Goal: Information Seeking & Learning: Learn about a topic

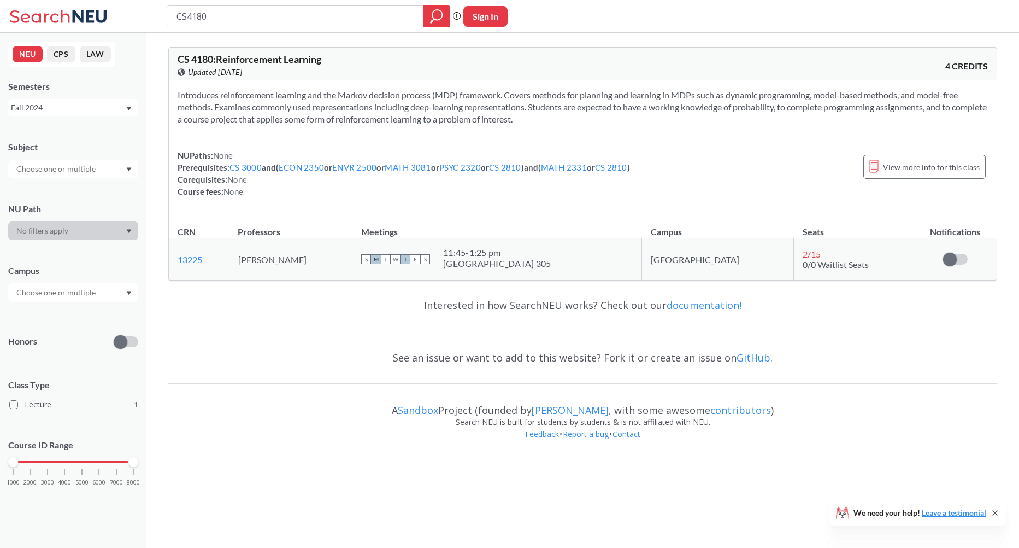
click at [106, 103] on div "Fall 2024" at bounding box center [68, 108] width 114 height 12
click at [87, 134] on div "Fall 2025" at bounding box center [76, 132] width 124 height 12
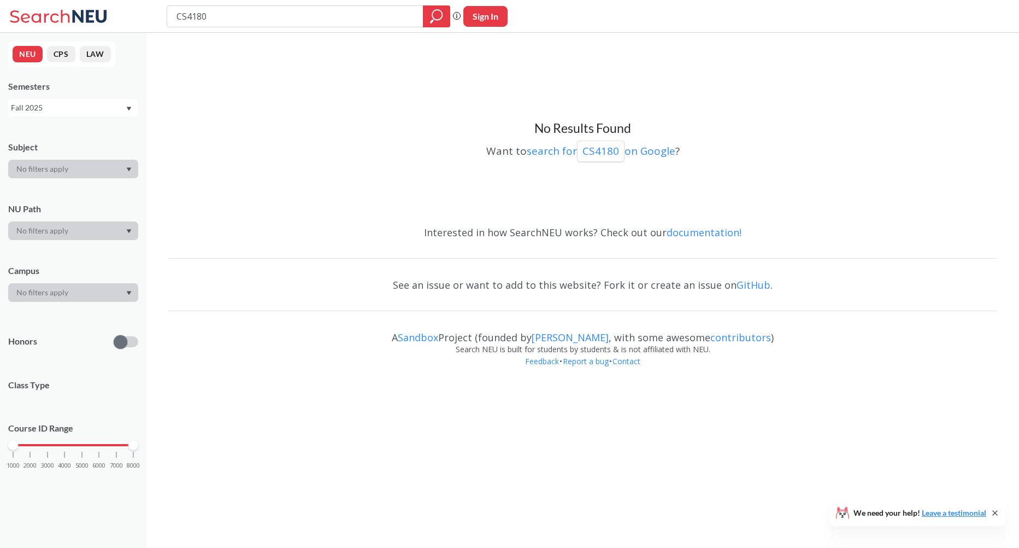
drag, startPoint x: 189, startPoint y: 17, endPoint x: 231, endPoint y: 16, distance: 42.1
click at [231, 16] on input "CS4180" at bounding box center [295, 16] width 240 height 19
type input "CS4220"
click at [216, 16] on input "CS4220" at bounding box center [295, 16] width 240 height 19
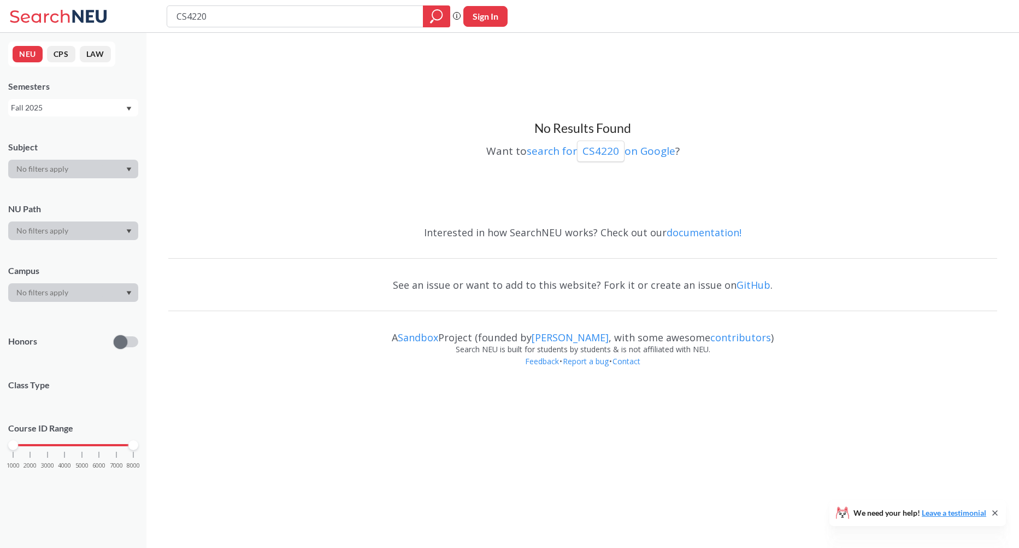
click at [216, 16] on input "CS4220" at bounding box center [295, 16] width 240 height 19
type input "is 4200"
click at [215, 24] on input "is 4200" at bounding box center [295, 16] width 240 height 19
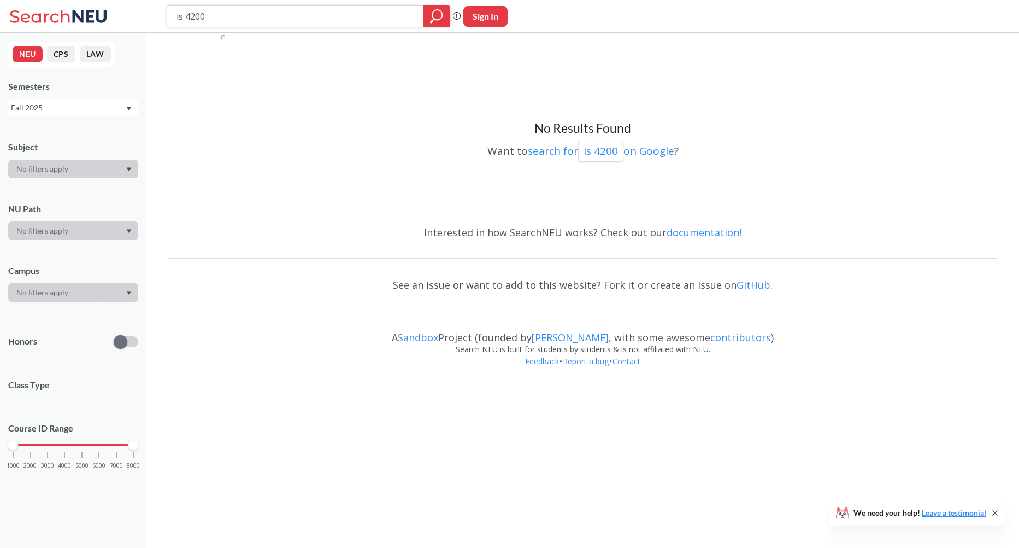
paste input "IS"
type input "IS 4200"
click at [317, 15] on input "IS 4200" at bounding box center [295, 16] width 240 height 19
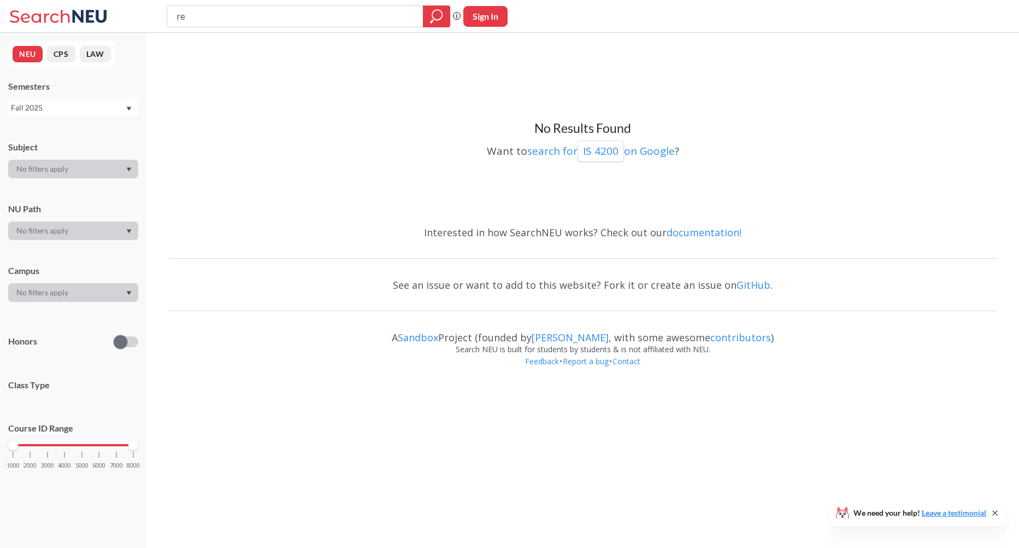
type input "r"
paste input "Reinforcement Learning"
type input "Reinforcement Learning"
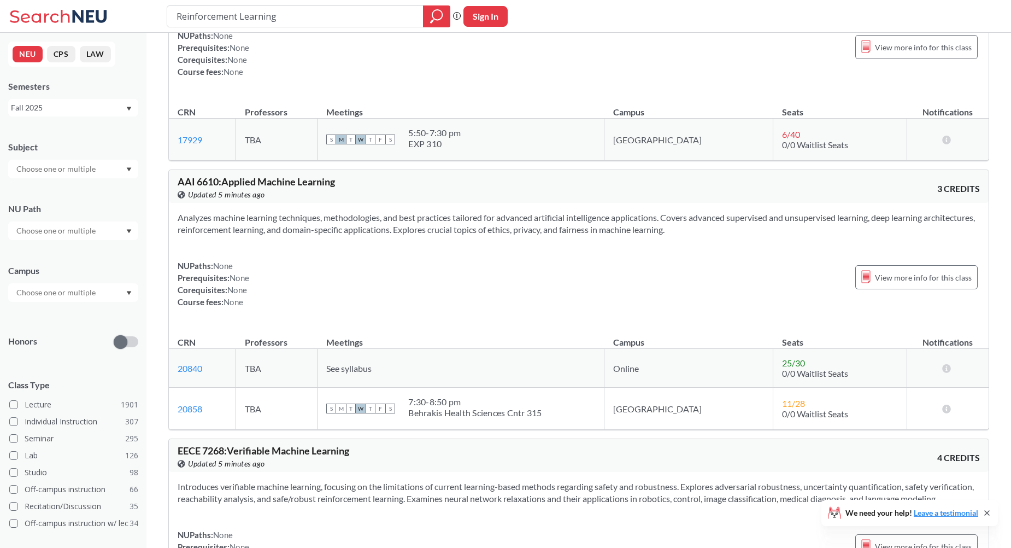
scroll to position [2170, 0]
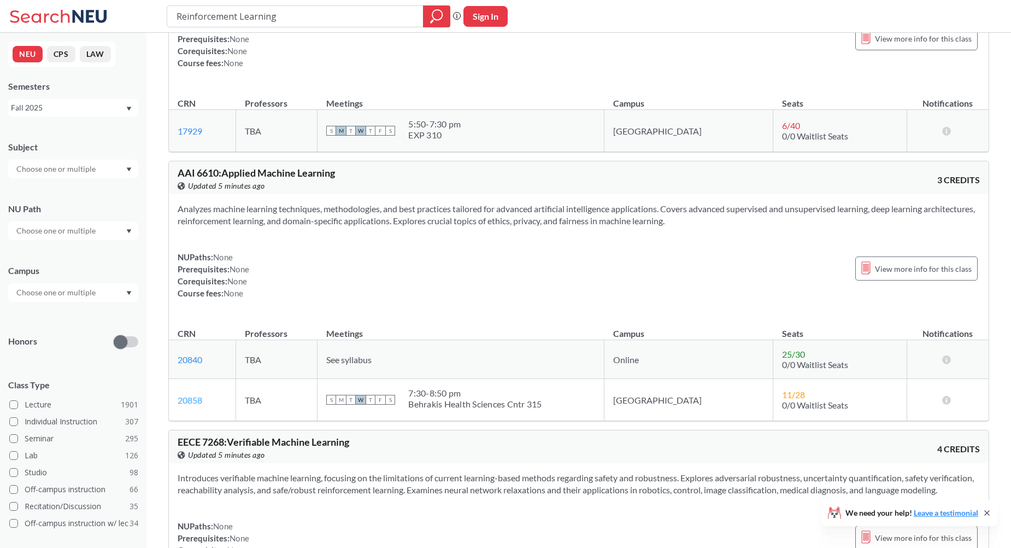
click at [189, 399] on link "20858" at bounding box center [190, 400] width 25 height 10
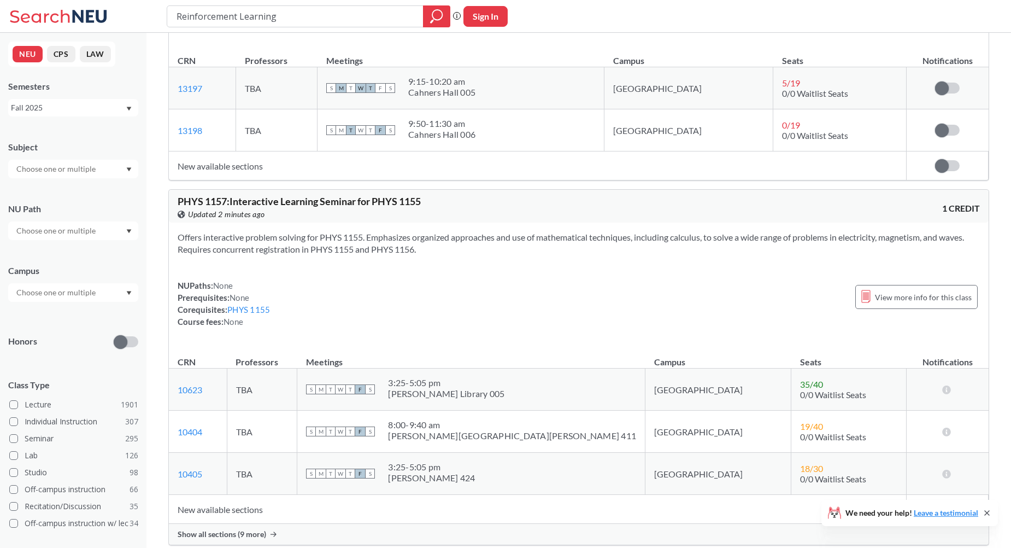
scroll to position [8551, 0]
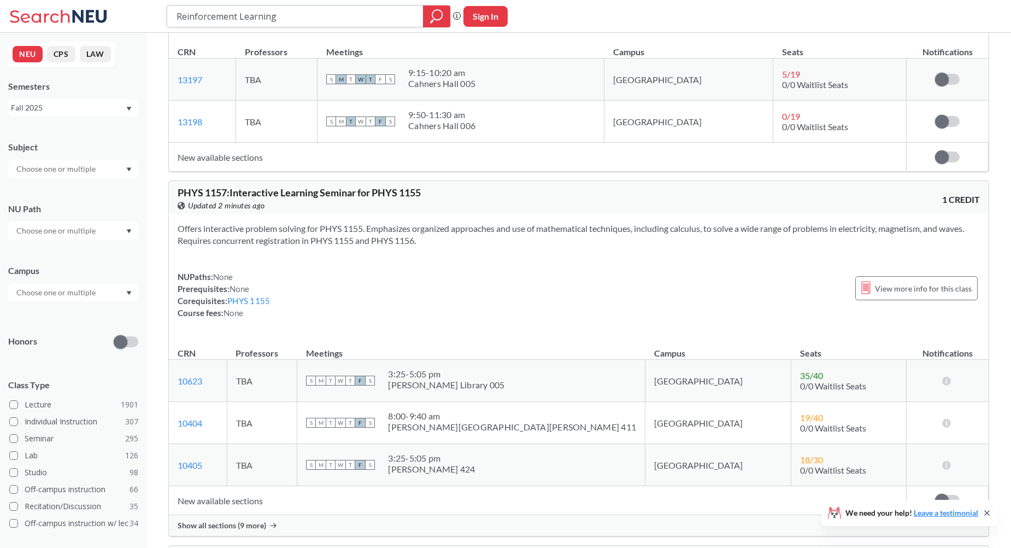
click at [316, 14] on input "Reinforcement Learning" at bounding box center [295, 16] width 240 height 19
type input "high performance"
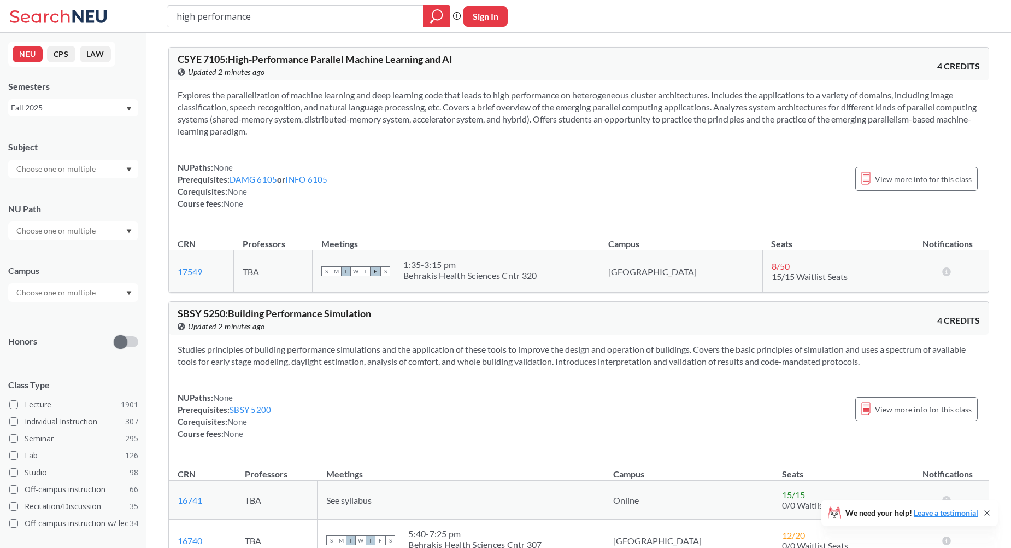
click at [924, 105] on section "Explores the parallelization of machine learning and deep learning code that le…" at bounding box center [579, 113] width 802 height 48
click at [932, 118] on span "button" at bounding box center [932, 118] width 0 height 0
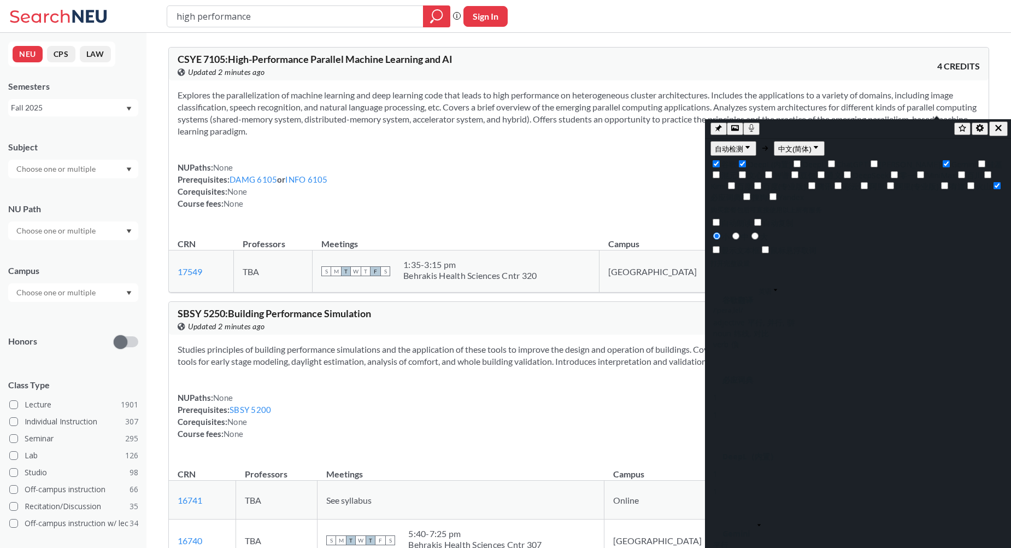
click at [592, 198] on div "NUPaths: None Prerequisites: DAMG 6105 or INFO 6105 Corequisites: None Course f…" at bounding box center [579, 185] width 802 height 48
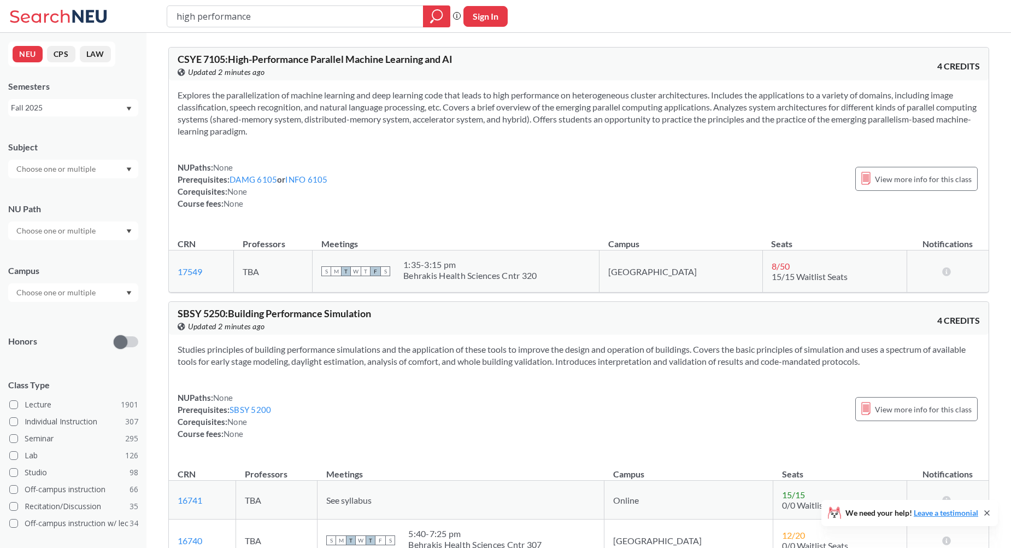
click at [928, 108] on section "Explores the parallelization of machine learning and deep learning code that le…" at bounding box center [579, 113] width 802 height 48
copy section "parallel"
click at [350, 22] on input "high performance" at bounding box center [295, 16] width 240 height 19
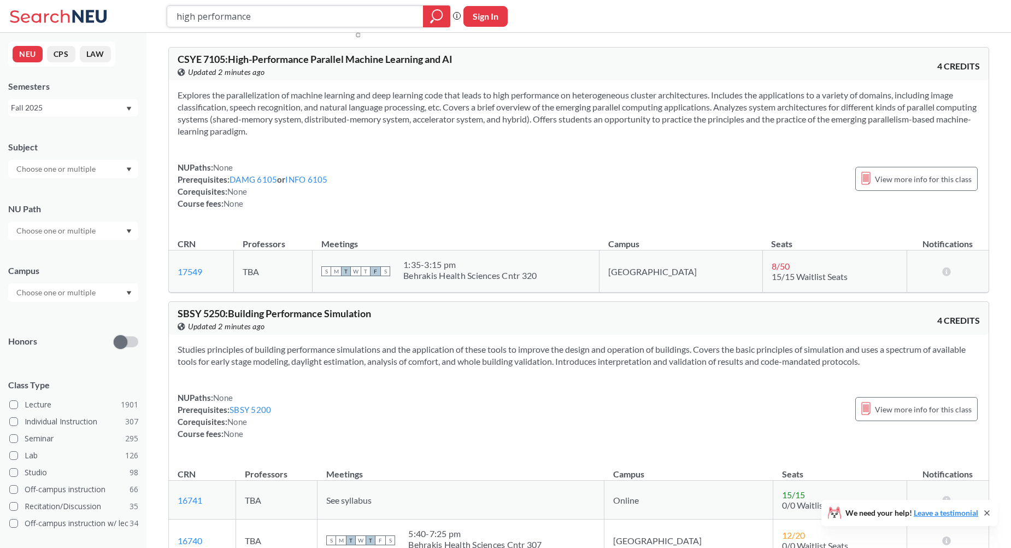
click at [350, 22] on input "high performance" at bounding box center [295, 16] width 240 height 19
paste input "parallel"
click at [187, 117] on section "Explores the parallelization of machine learning and deep learning code that le…" at bounding box center [579, 113] width 802 height 48
copy section "computing"
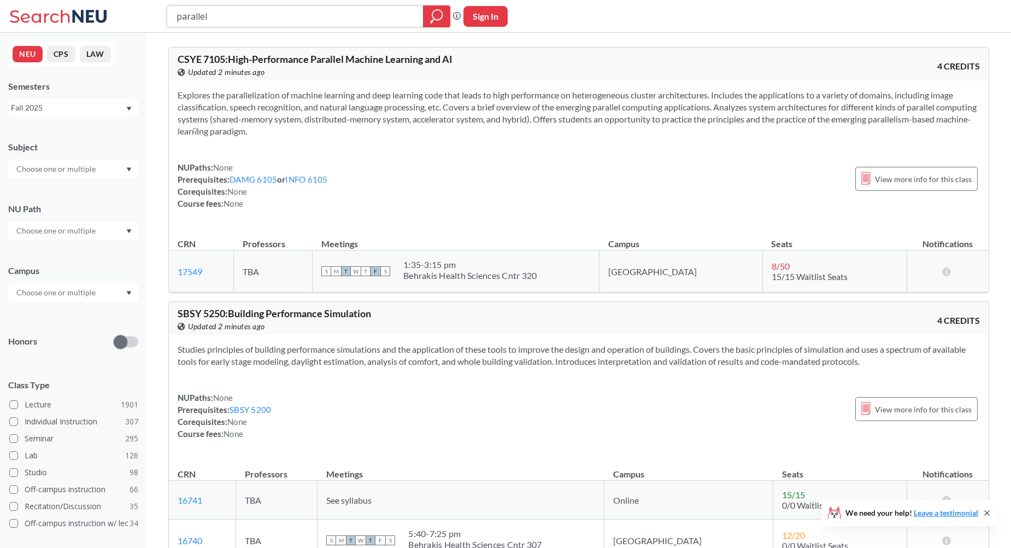
click at [250, 23] on input "parallel" at bounding box center [295, 16] width 240 height 19
paste input "computing"
type input "parallel computing"
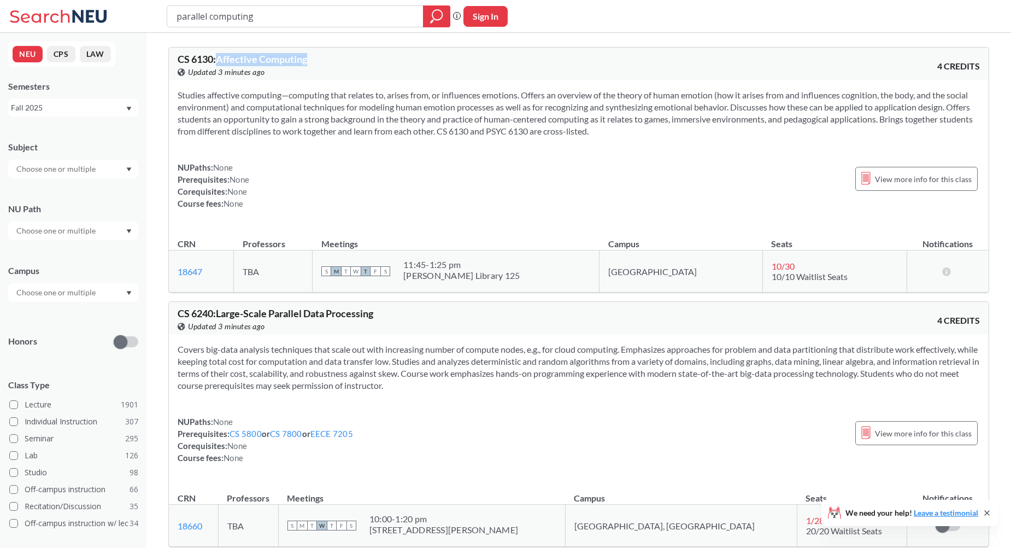
drag, startPoint x: 219, startPoint y: 60, endPoint x: 315, endPoint y: 58, distance: 95.6
click at [315, 58] on div "CS 6130 : Affective Computing View this course on Banner. Updated 3 minutes ago" at bounding box center [378, 66] width 401 height 24
click at [323, 72] on span "button" at bounding box center [323, 72] width 0 height 0
click at [520, 180] on div "NUPaths: None Prerequisites: None Corequisites: None Course fees: None View mor…" at bounding box center [579, 185] width 802 height 48
drag, startPoint x: 593, startPoint y: 130, endPoint x: 172, endPoint y: 98, distance: 422.5
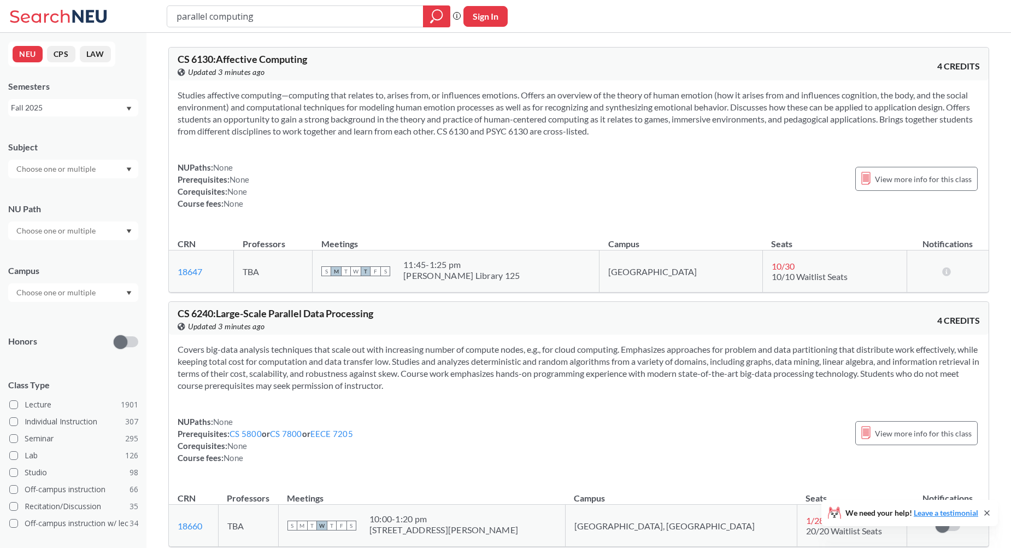
click at [172, 98] on div "Studies affective computing—computing that relates to, arises from, or influenc…" at bounding box center [579, 153] width 820 height 146
click at [180, 111] on span "button" at bounding box center [180, 111] width 0 height 0
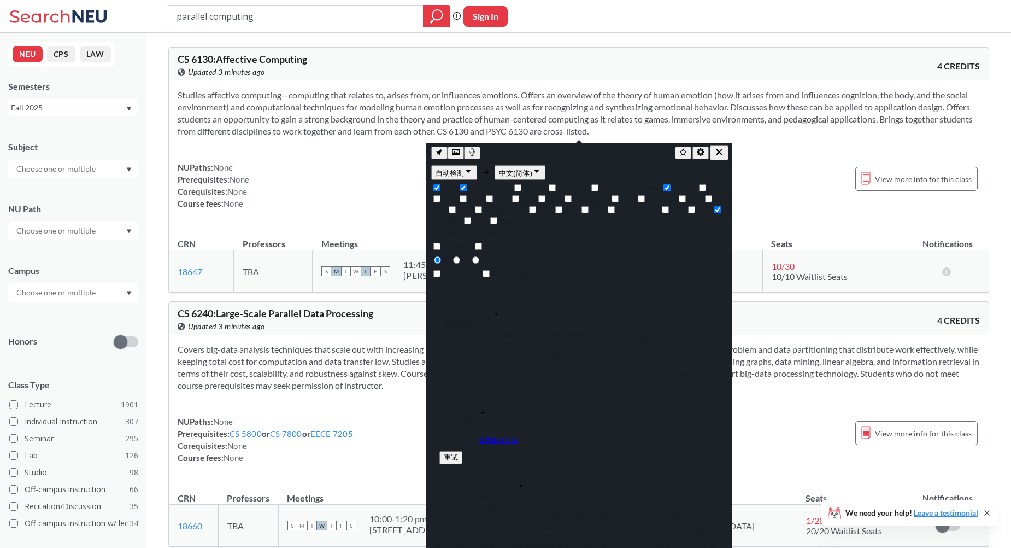
click at [342, 368] on section "Covers big-data analysis techniques that scale out with increasing number of co…" at bounding box center [579, 367] width 802 height 48
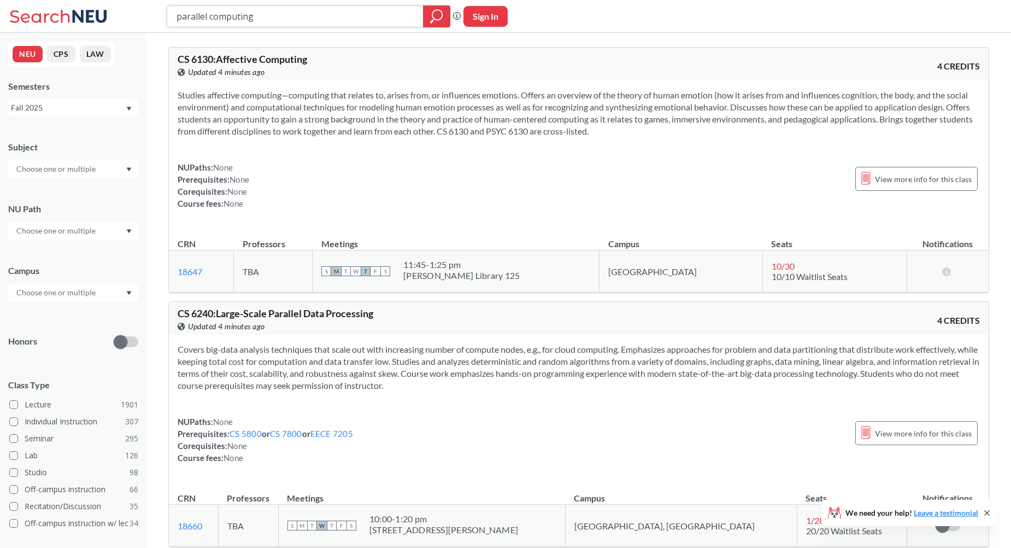
click at [272, 19] on input "parallel computing" at bounding box center [295, 16] width 240 height 19
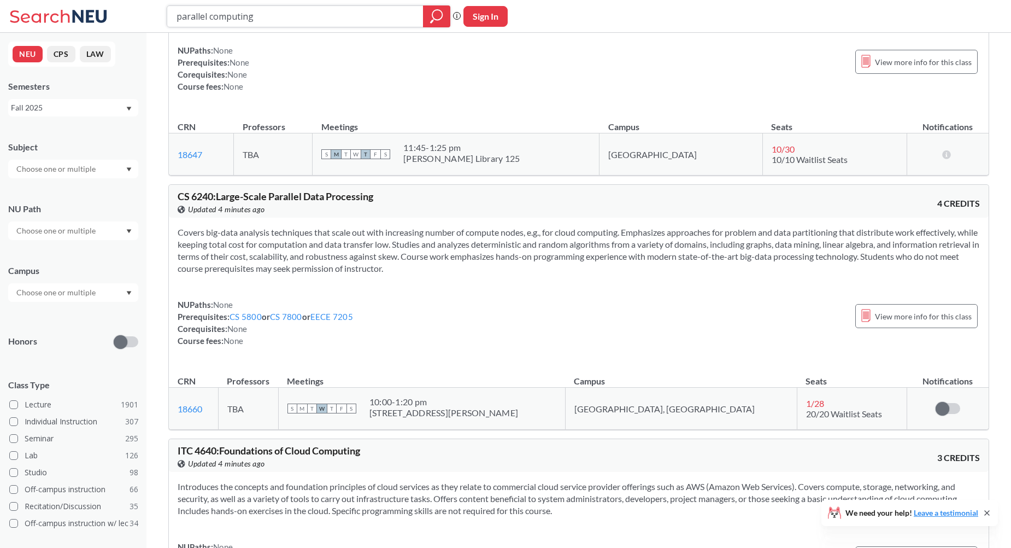
scroll to position [117, 0]
drag, startPoint x: 431, startPoint y: 399, endPoint x: 516, endPoint y: 421, distance: 88.0
click at [516, 421] on td "S M T W T F S 10:00 - 1:20 pm 401 Terry Ave 143" at bounding box center [421, 408] width 287 height 42
click at [456, 409] on div "401 Terry Ave 143" at bounding box center [443, 412] width 149 height 11
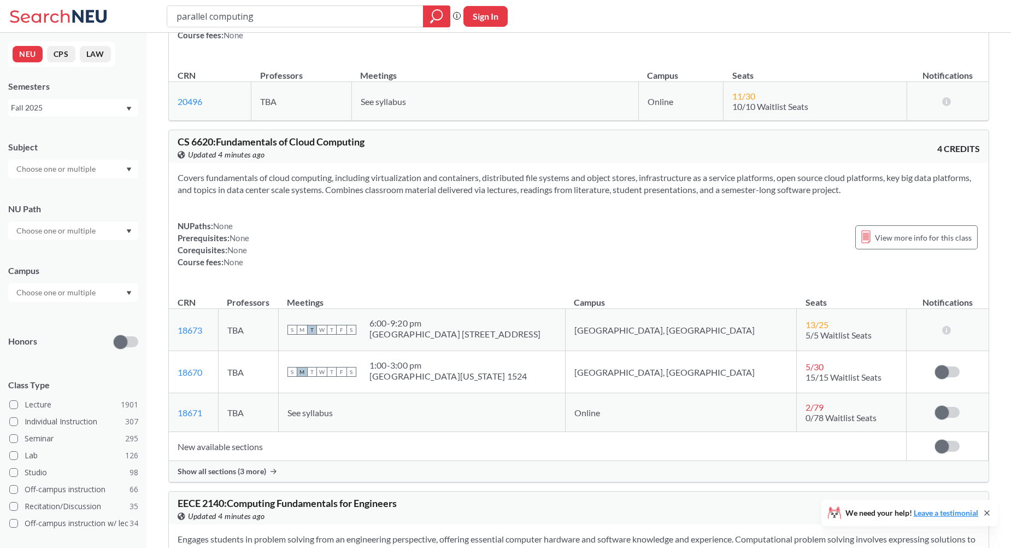
scroll to position [666, 0]
click at [261, 469] on span "Show all sections (3 more)" at bounding box center [222, 470] width 89 height 10
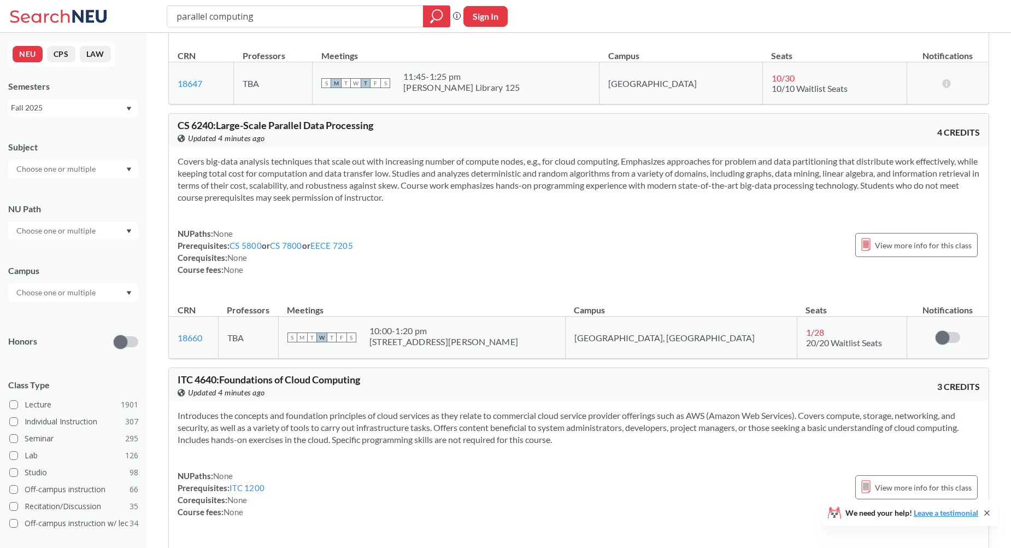
scroll to position [197, 0]
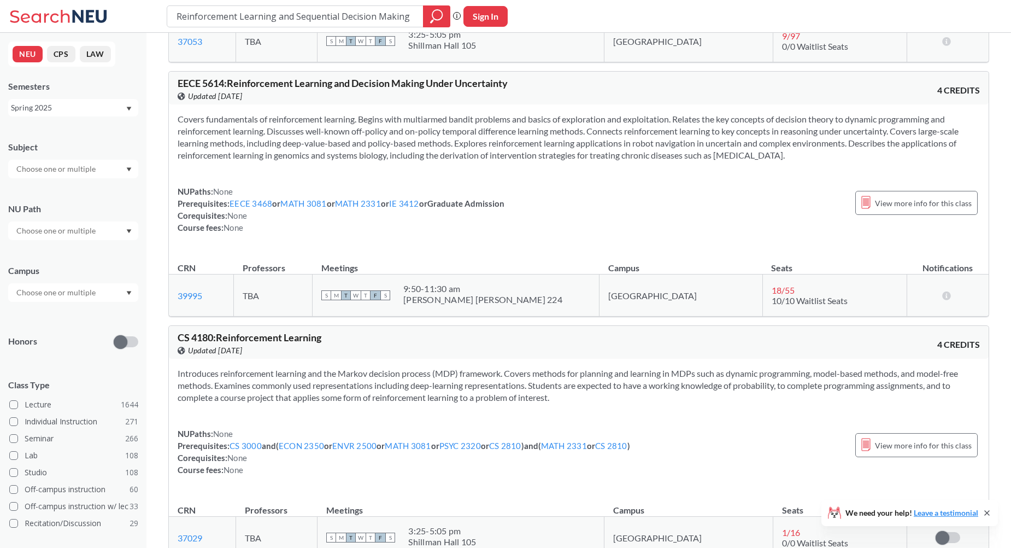
scroll to position [168, 0]
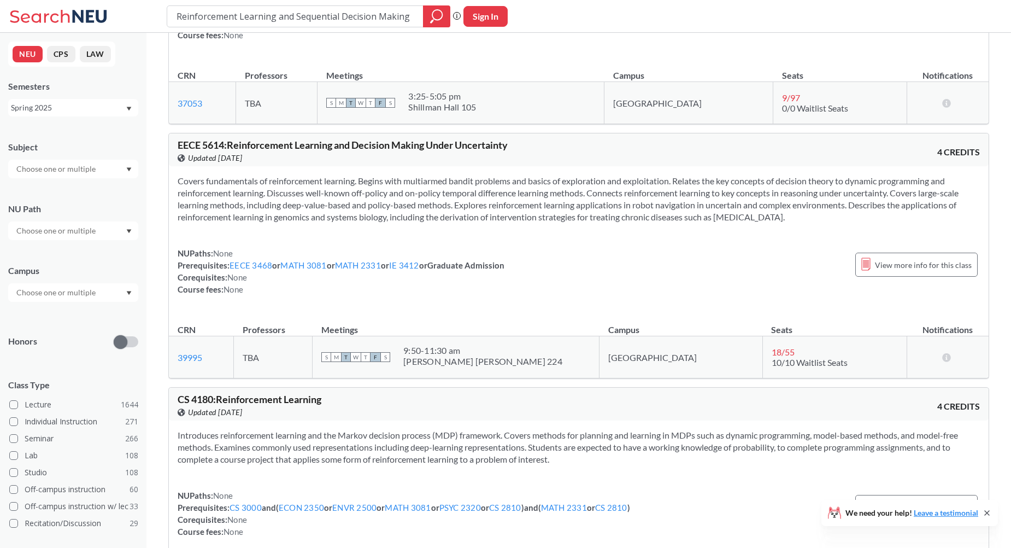
click at [107, 109] on div "Spring 2025" at bounding box center [68, 108] width 114 height 12
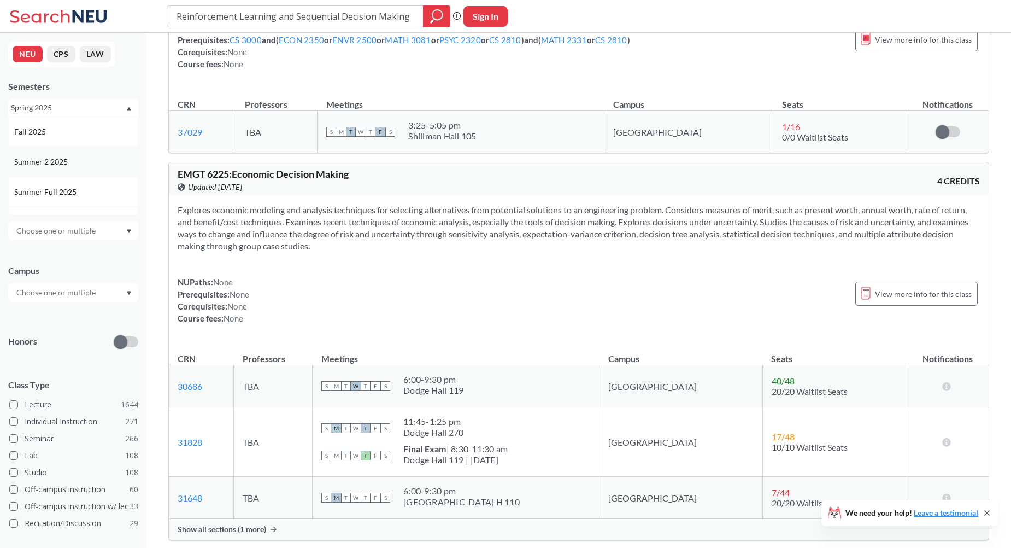
scroll to position [633, 0]
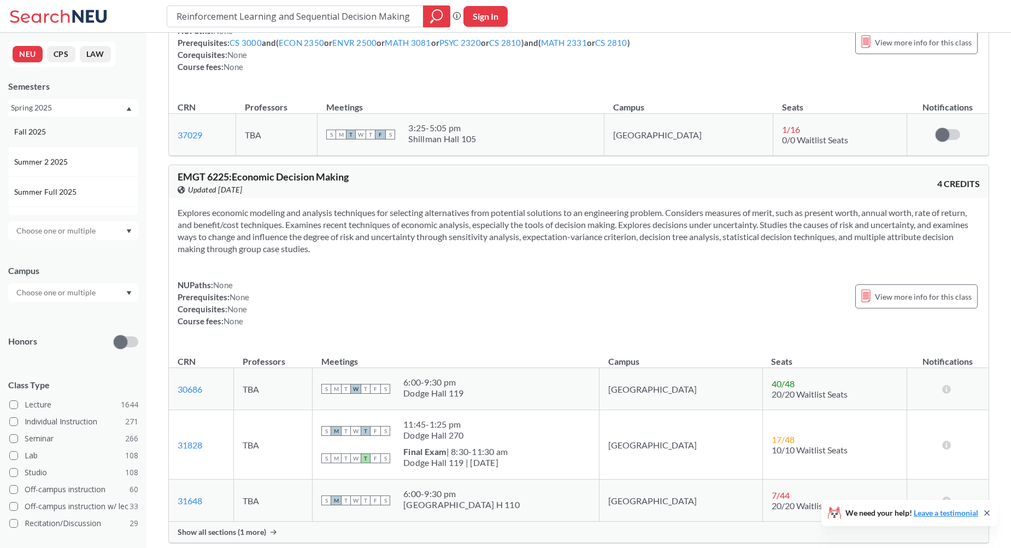
click at [105, 128] on div "Fall 2025" at bounding box center [76, 132] width 124 height 12
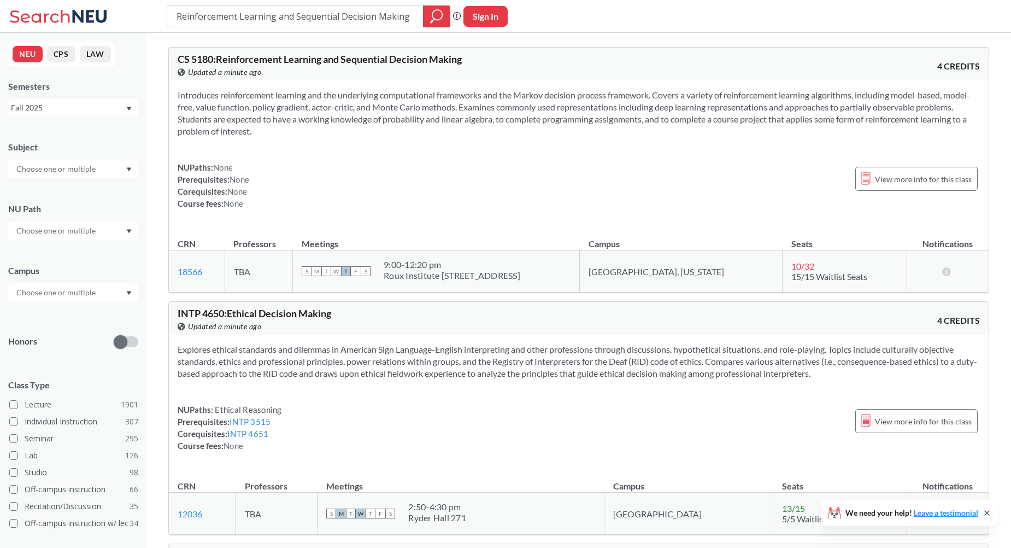
click at [108, 110] on div "Fall 2025" at bounding box center [68, 108] width 114 height 12
click at [66, 163] on span "Summer 2 2025" at bounding box center [42, 162] width 56 height 12
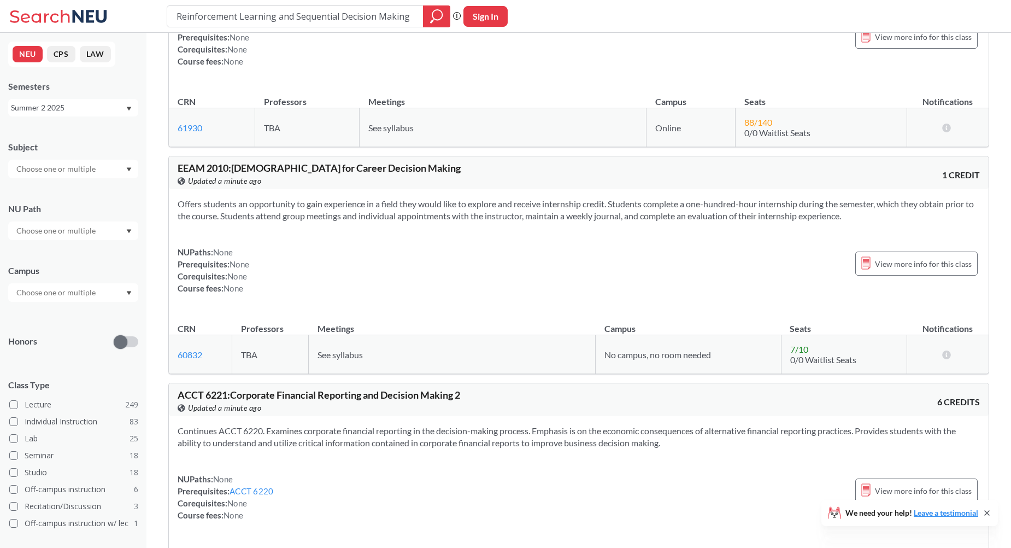
scroll to position [448, 0]
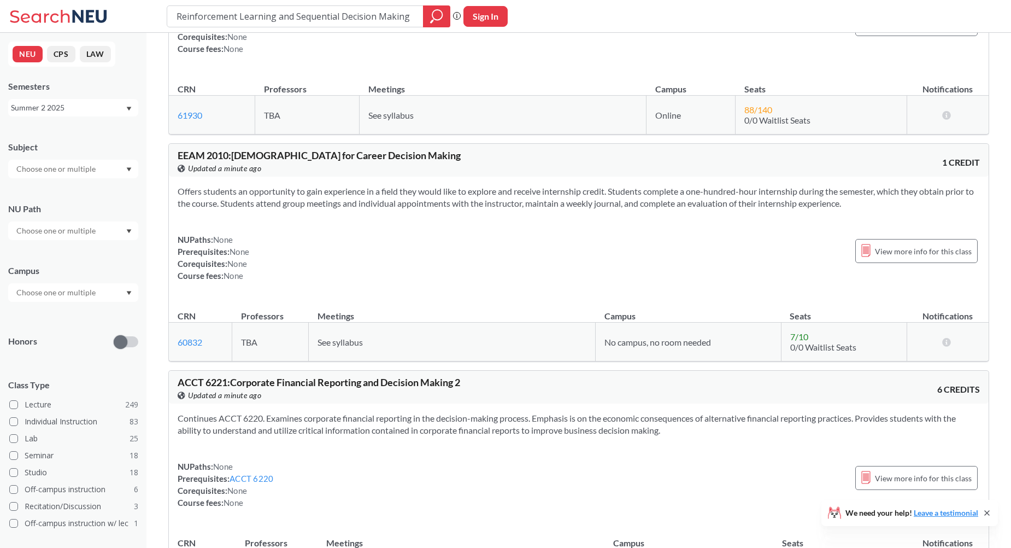
click at [80, 110] on div "Summer 2 2025" at bounding box center [68, 108] width 114 height 12
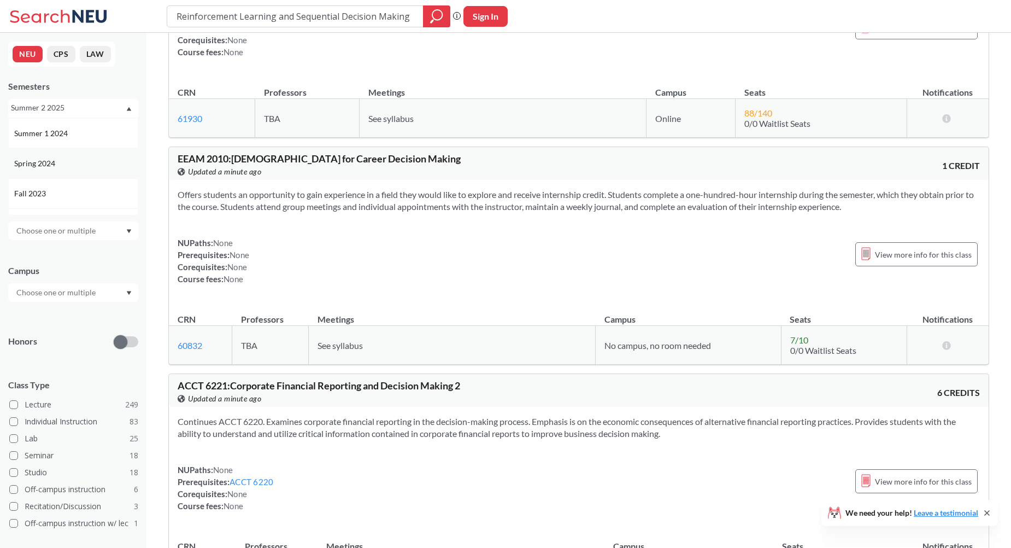
scroll to position [239, 0]
click at [74, 172] on div "Spring 2024" at bounding box center [73, 163] width 130 height 30
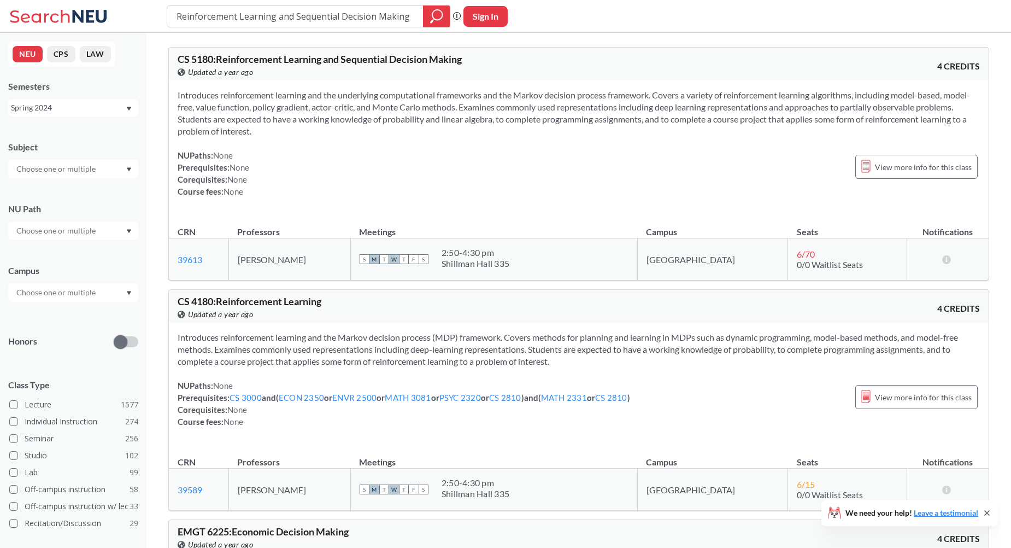
click at [70, 108] on div "Spring 2024" at bounding box center [68, 108] width 114 height 12
click at [75, 129] on div "Fall 2025" at bounding box center [76, 132] width 124 height 12
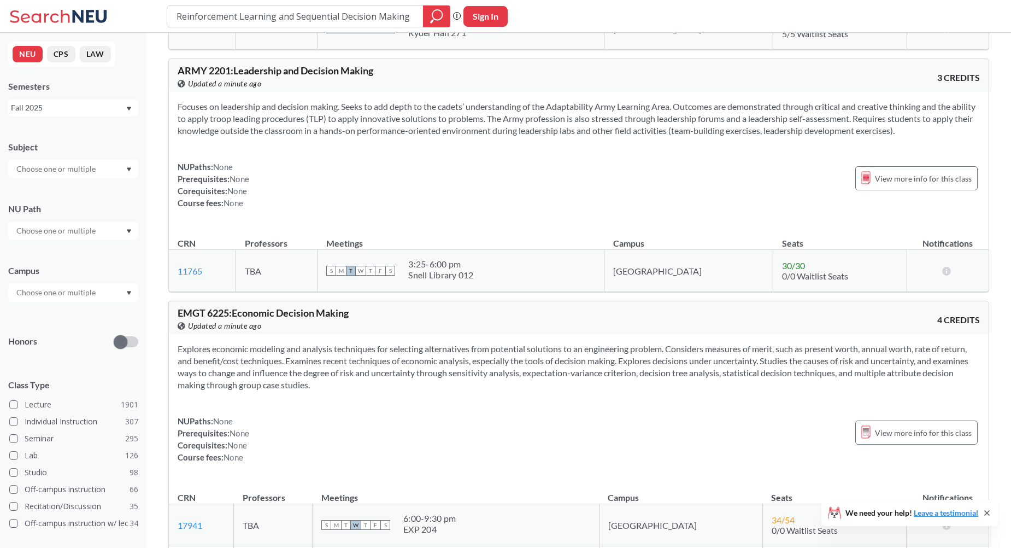
scroll to position [494, 0]
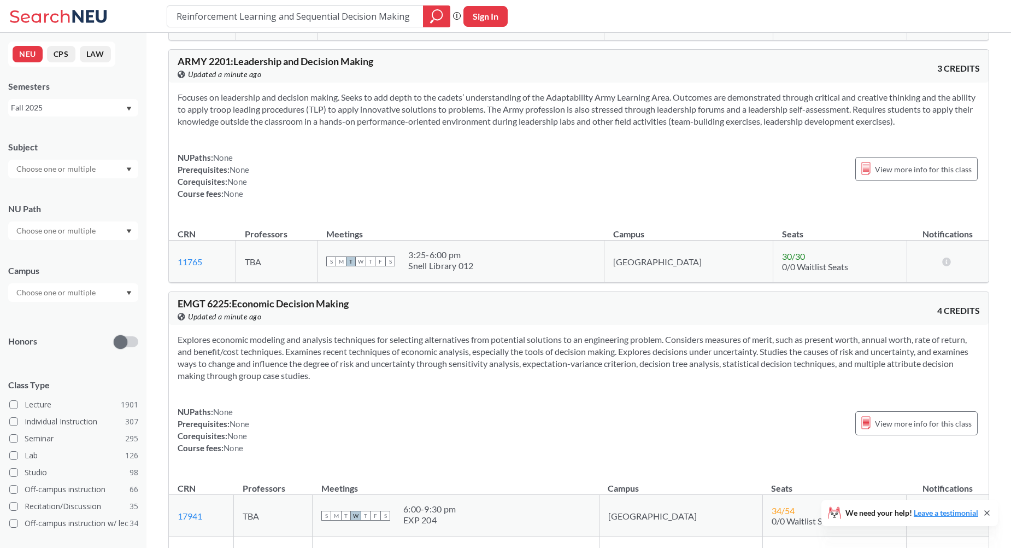
click at [103, 111] on div "Fall 2025" at bounding box center [68, 108] width 114 height 12
click at [84, 158] on div "Fall 2024" at bounding box center [73, 151] width 130 height 30
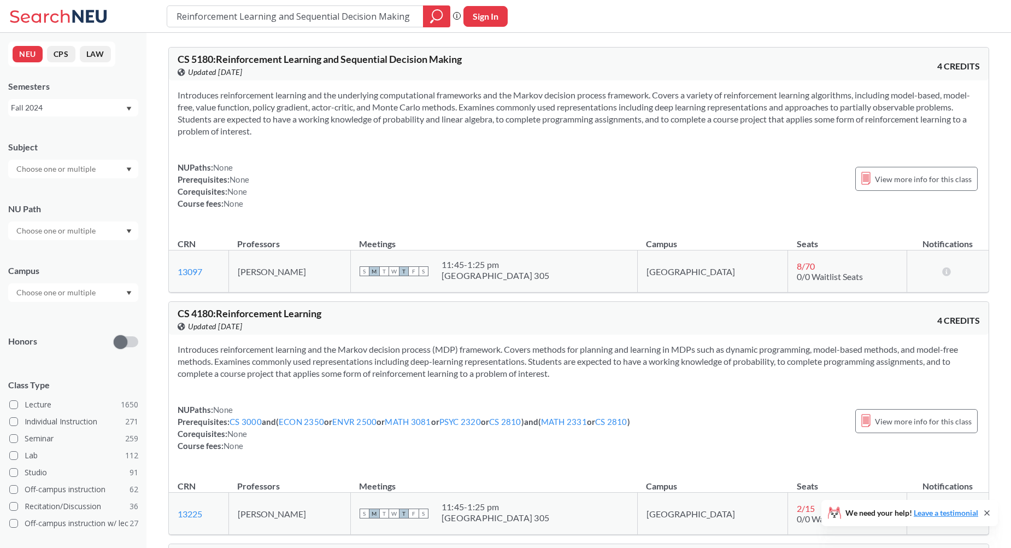
click at [109, 104] on div "Fall 2024" at bounding box center [68, 108] width 114 height 12
click at [80, 160] on div "Fall 2024" at bounding box center [73, 151] width 130 height 30
click at [111, 103] on div "Fall 2024" at bounding box center [68, 108] width 114 height 12
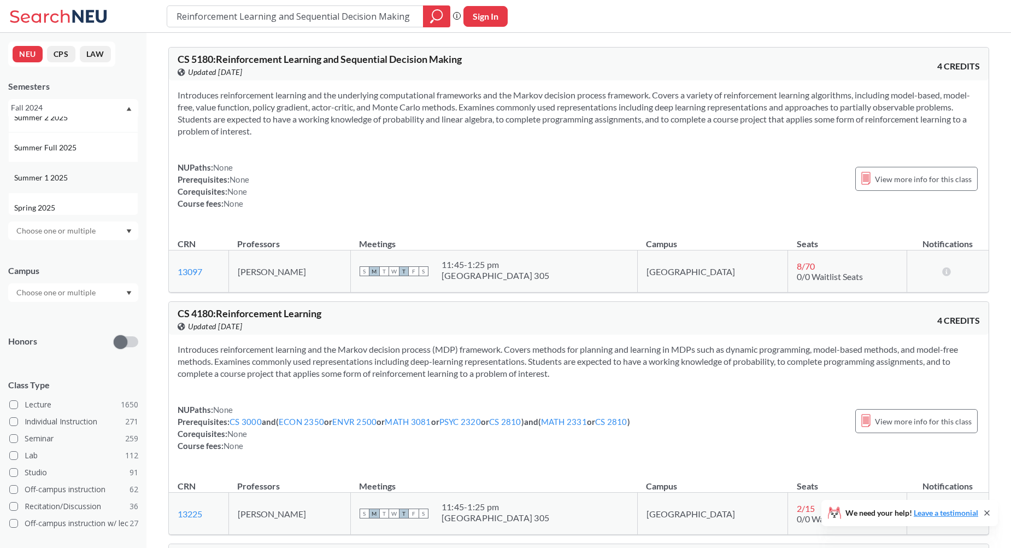
scroll to position [41, 0]
click at [52, 210] on span "Spring 2025" at bounding box center [35, 211] width 43 height 12
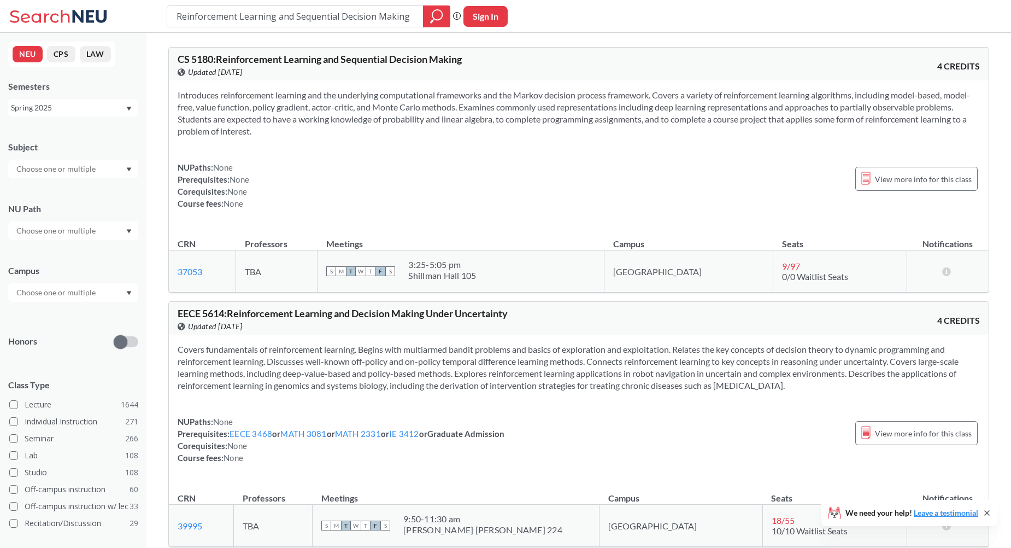
click at [68, 113] on div "Spring 2025" at bounding box center [68, 108] width 114 height 12
click at [64, 154] on div "Spring 2024" at bounding box center [76, 149] width 124 height 12
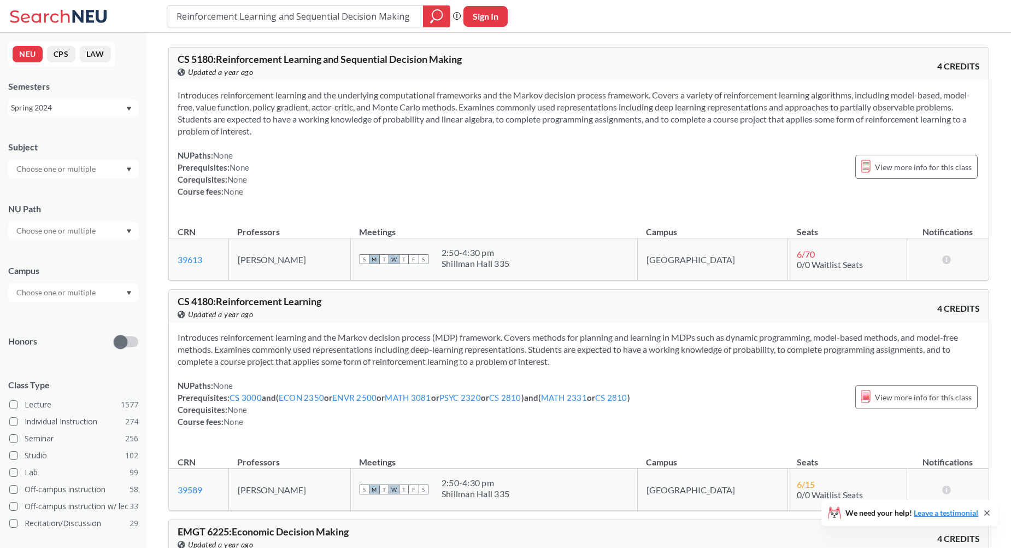
click at [304, 261] on td "Lok Sang Wong" at bounding box center [289, 259] width 122 height 42
click at [329, 320] on div "View this course on Banner. Updated a year ago" at bounding box center [378, 314] width 401 height 12
click at [72, 113] on div "Spring 2024" at bounding box center [68, 108] width 114 height 12
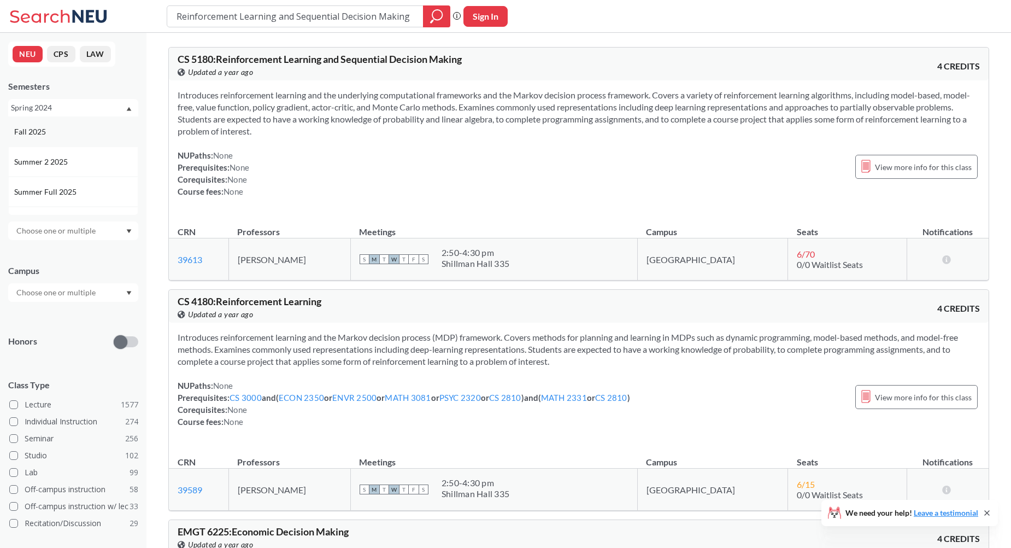
click at [59, 127] on div "Fall 2025" at bounding box center [76, 132] width 124 height 12
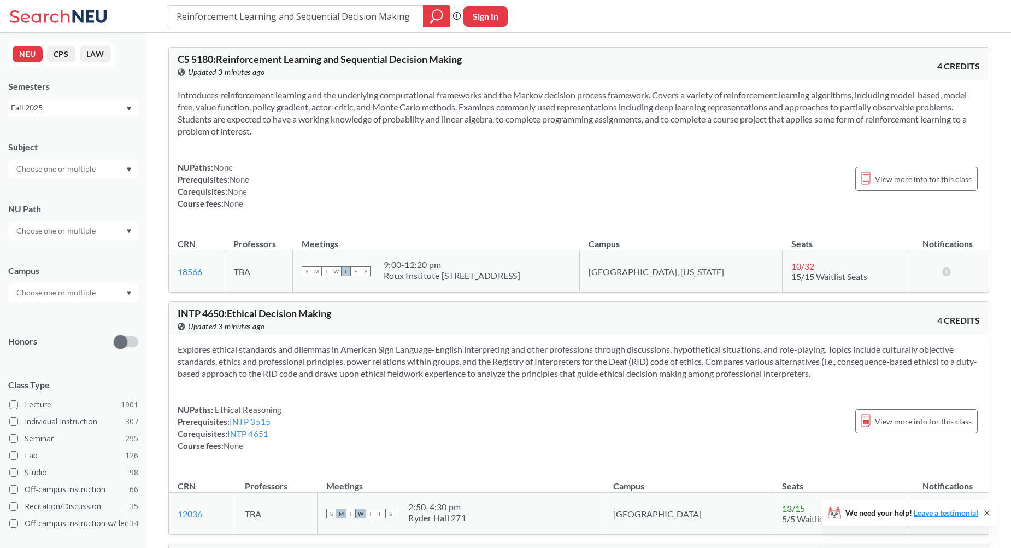
click at [70, 114] on div "Fall 2025" at bounding box center [73, 107] width 130 height 17
click at [85, 163] on div "Spring 2025" at bounding box center [73, 153] width 130 height 30
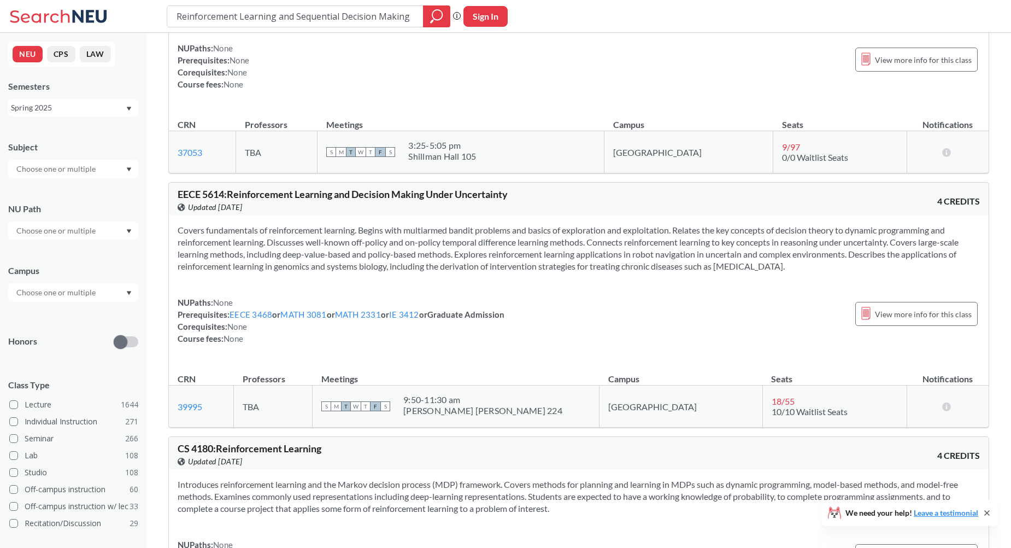
scroll to position [127, 0]
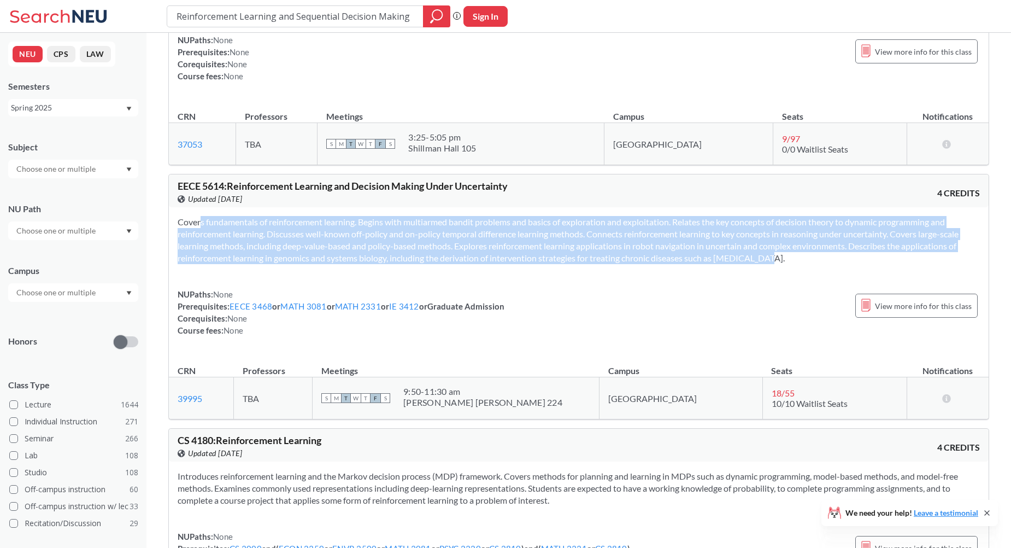
drag, startPoint x: 173, startPoint y: 221, endPoint x: 763, endPoint y: 257, distance: 591.3
click at [763, 257] on div "Covers fundamentals of reinforcement learning. Begins with multiarmed bandit pr…" at bounding box center [579, 280] width 820 height 146
click at [771, 271] on span "button" at bounding box center [771, 271] width 0 height 0
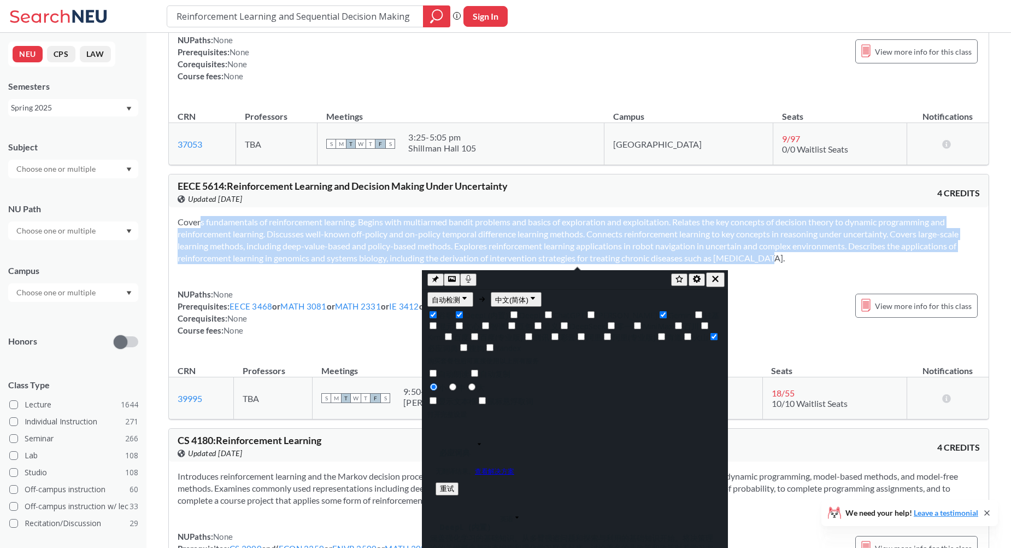
scroll to position [99, 0]
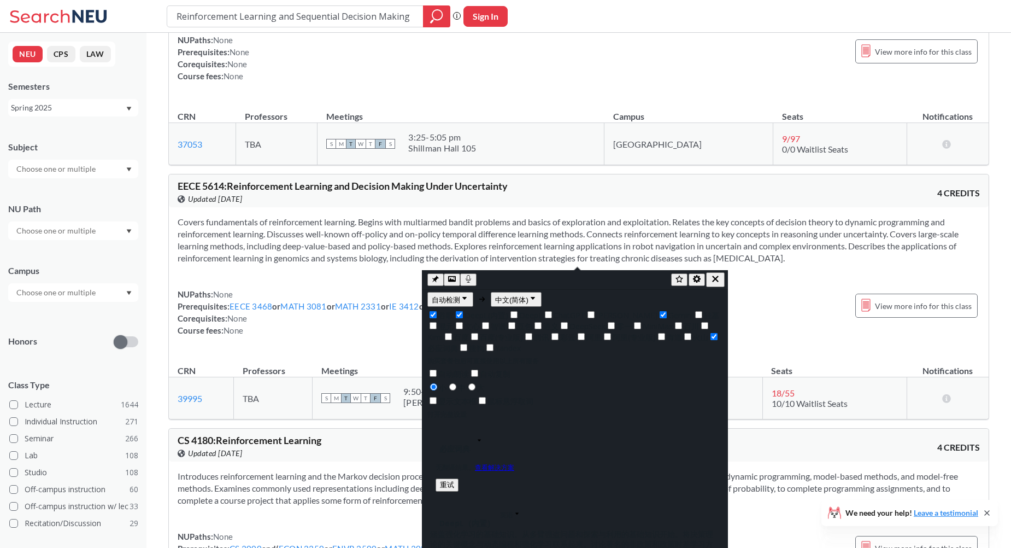
click at [775, 442] on div "CS 4180 : Reinforcement Learning View this course on Banner. Updated 5 months a…" at bounding box center [579, 444] width 820 height 33
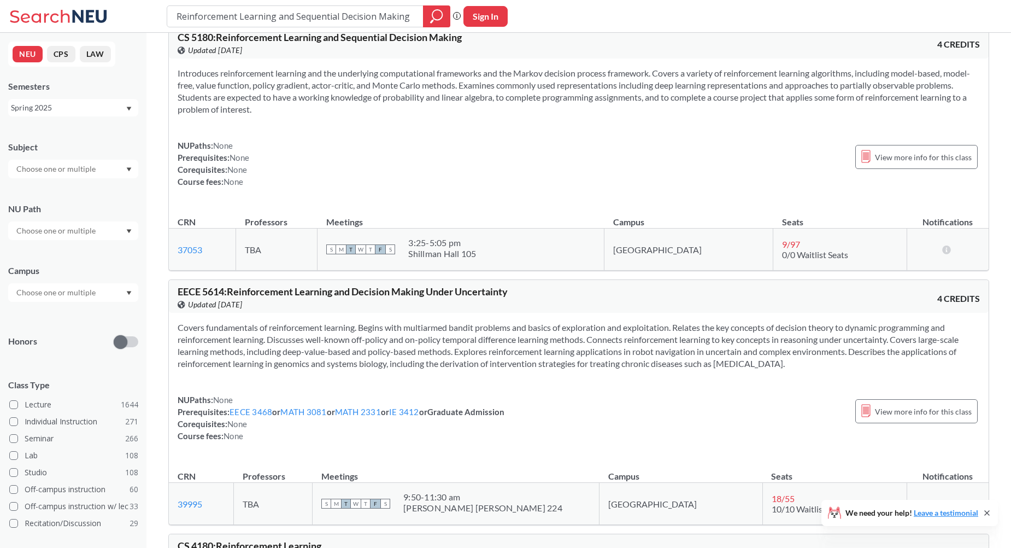
scroll to position [0, 0]
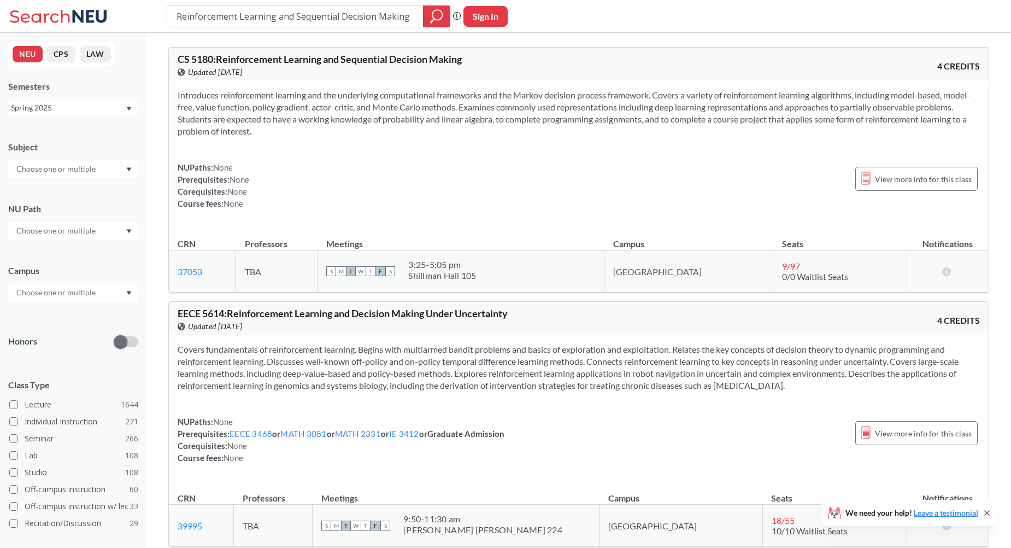
drag, startPoint x: 308, startPoint y: 132, endPoint x: 166, endPoint y: 99, distance: 145.8
click at [174, 113] on span "button" at bounding box center [174, 113] width 0 height 0
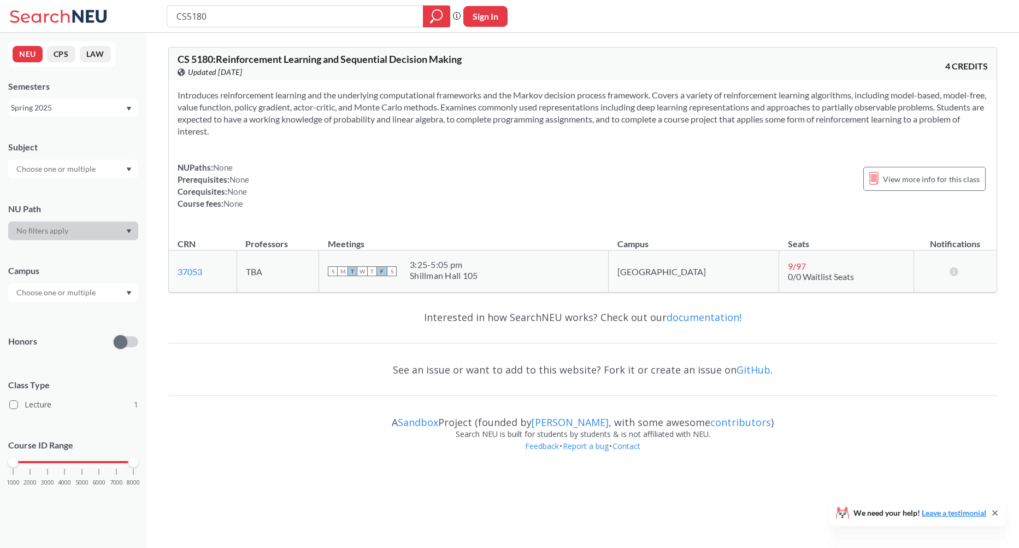
click at [97, 103] on div "Spring 2025" at bounding box center [68, 108] width 114 height 12
click at [447, 207] on div "NUPaths: None Prerequisites: None Corequisites: None Course fees: None View mor…" at bounding box center [583, 185] width 810 height 48
click at [70, 102] on div "Spring 2025" at bounding box center [68, 108] width 114 height 12
click at [78, 126] on div "Fall 2025" at bounding box center [76, 132] width 124 height 12
click at [63, 56] on button "CPS" at bounding box center [61, 54] width 28 height 16
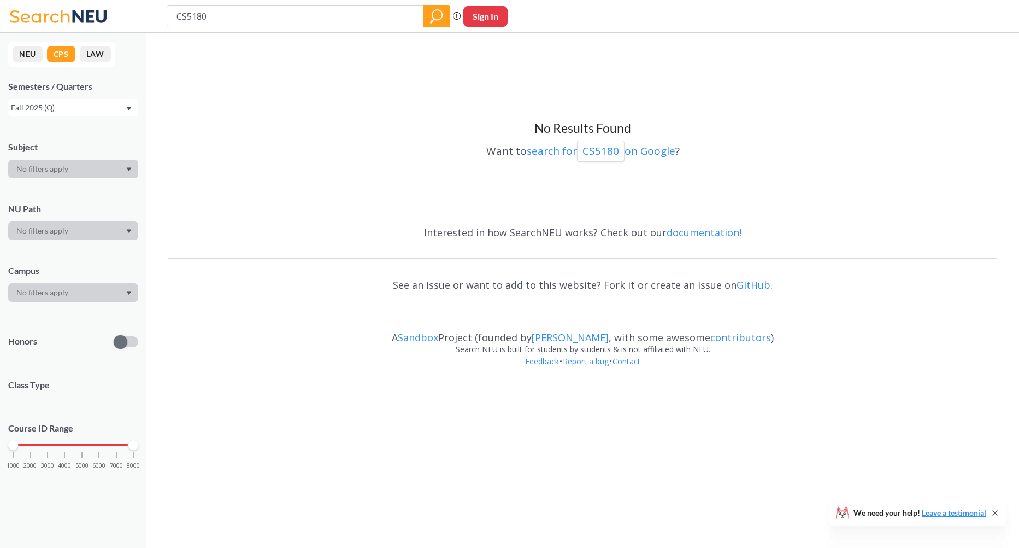
click at [93, 55] on button "LAW" at bounding box center [95, 54] width 31 height 16
click at [23, 52] on button "NEU" at bounding box center [28, 54] width 30 height 16
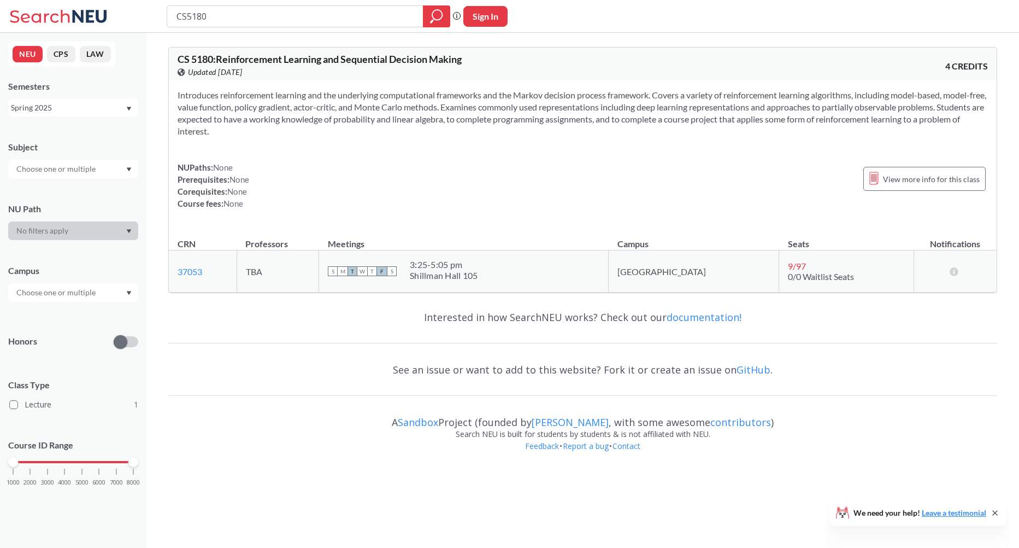
click at [54, 107] on div "Spring 2025" at bounding box center [68, 108] width 114 height 12
click at [915, 172] on div "View more info for this class" at bounding box center [924, 179] width 122 height 24
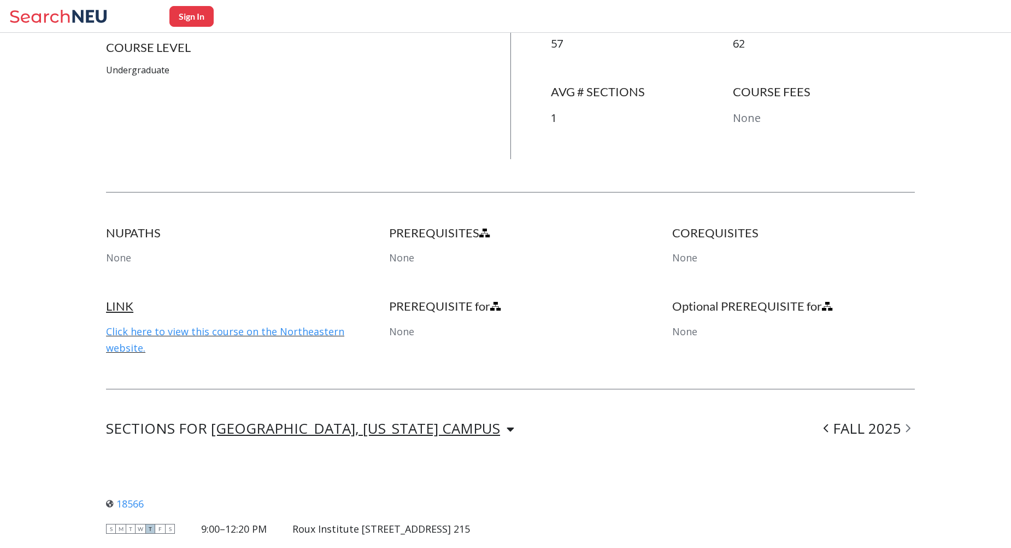
scroll to position [537, 0]
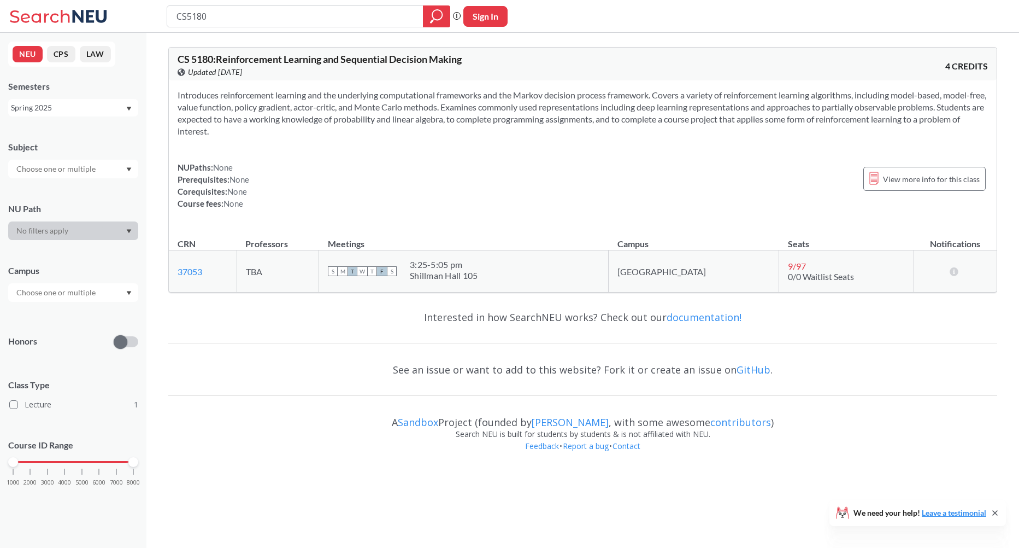
click at [81, 108] on div "Spring 2025" at bounding box center [68, 108] width 114 height 12
click at [52, 142] on div "Fall 2025" at bounding box center [73, 131] width 130 height 30
click at [920, 175] on span "View more info for this class" at bounding box center [931, 179] width 97 height 14
click at [245, 17] on input "CS5180" at bounding box center [295, 16] width 240 height 19
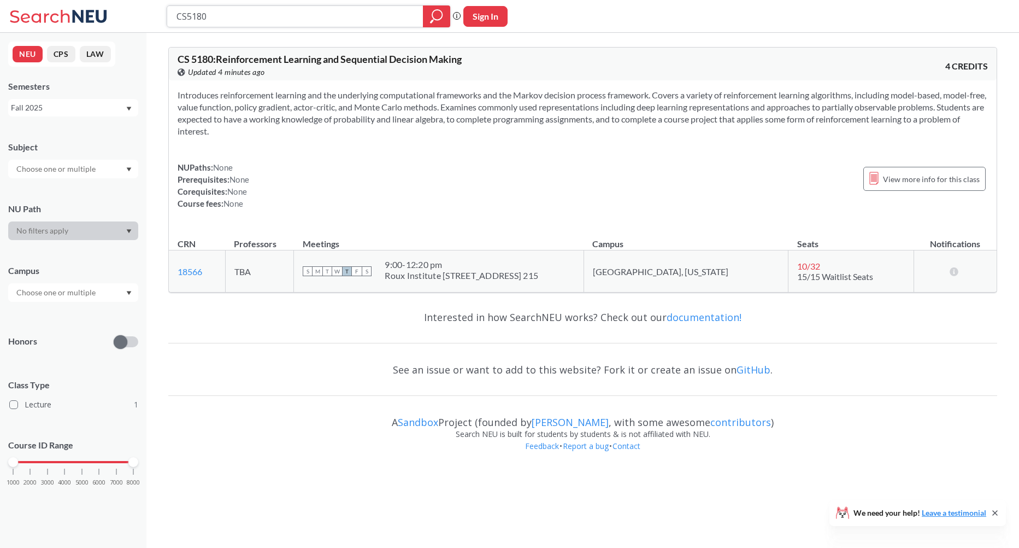
click at [245, 17] on input "CS5180" at bounding box center [295, 16] width 240 height 19
type input "cs7180"
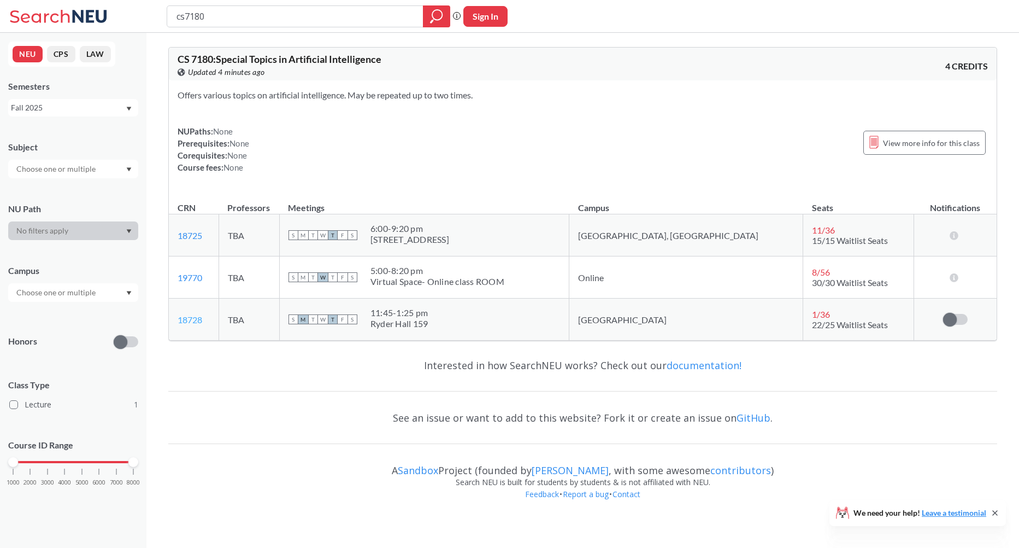
click at [195, 316] on link "18728" at bounding box center [190, 319] width 25 height 10
drag, startPoint x: 204, startPoint y: 318, endPoint x: 178, endPoint y: 320, distance: 26.9
click at [178, 320] on td "18728 View this section on Banner." at bounding box center [194, 319] width 50 height 42
copy link "18728"
click at [226, 448] on div "Interested in how SearchNEU works? Check out our documentation! See an issue or…" at bounding box center [582, 432] width 829 height 167
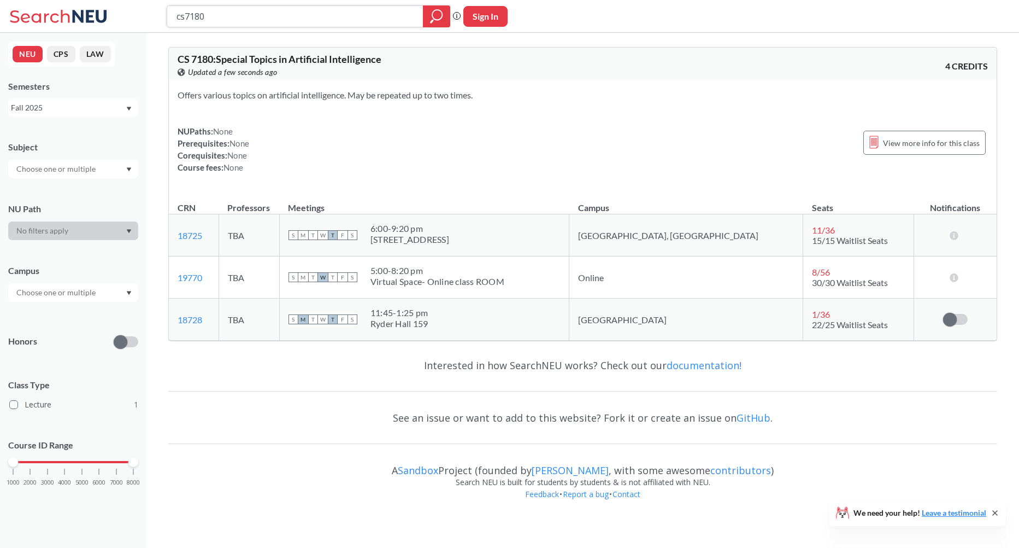
click at [211, 17] on input "cs7180" at bounding box center [295, 16] width 240 height 19
type input "cs4180"
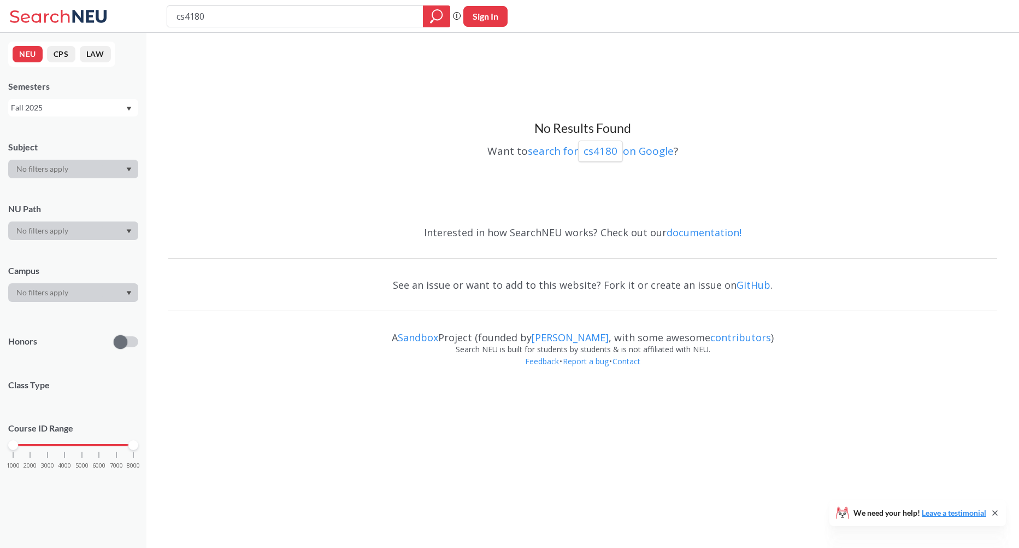
click at [193, 20] on input "cs4180" at bounding box center [295, 16] width 240 height 19
click at [188, 16] on input "cs4180" at bounding box center [295, 16] width 240 height 19
type input "cs6180"
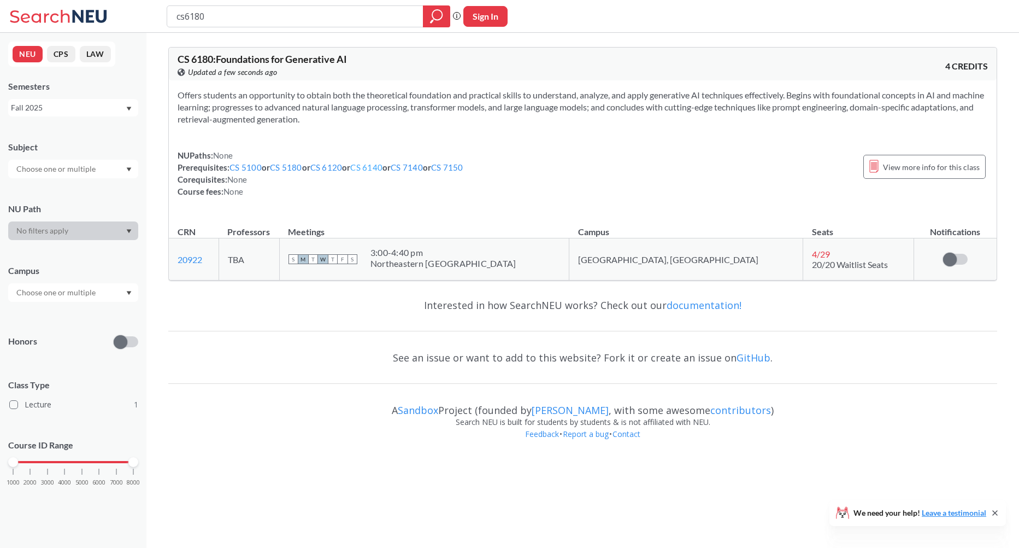
click at [383, 167] on link "CS 6140" at bounding box center [366, 167] width 32 height 10
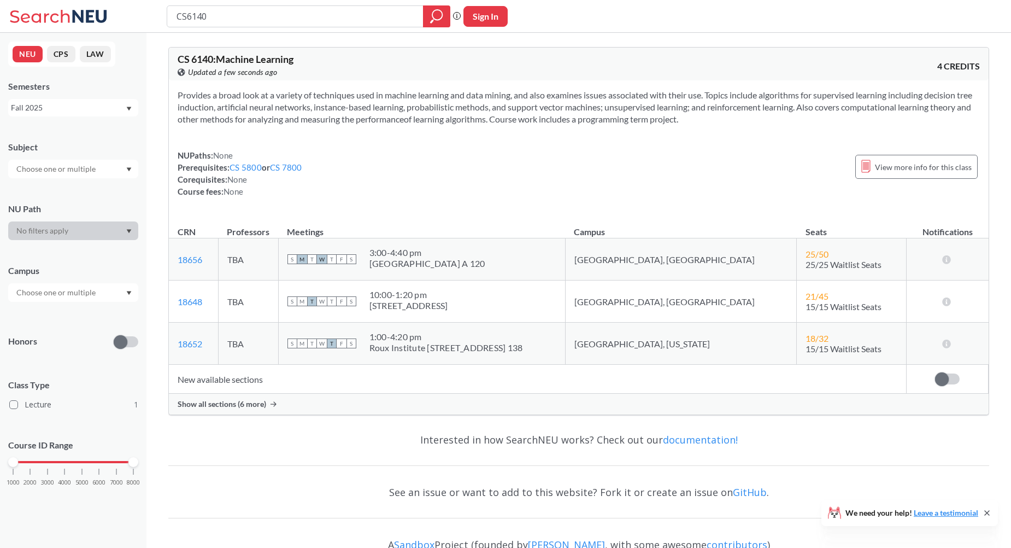
click at [244, 399] on span "Show all sections (6 more)" at bounding box center [222, 404] width 89 height 10
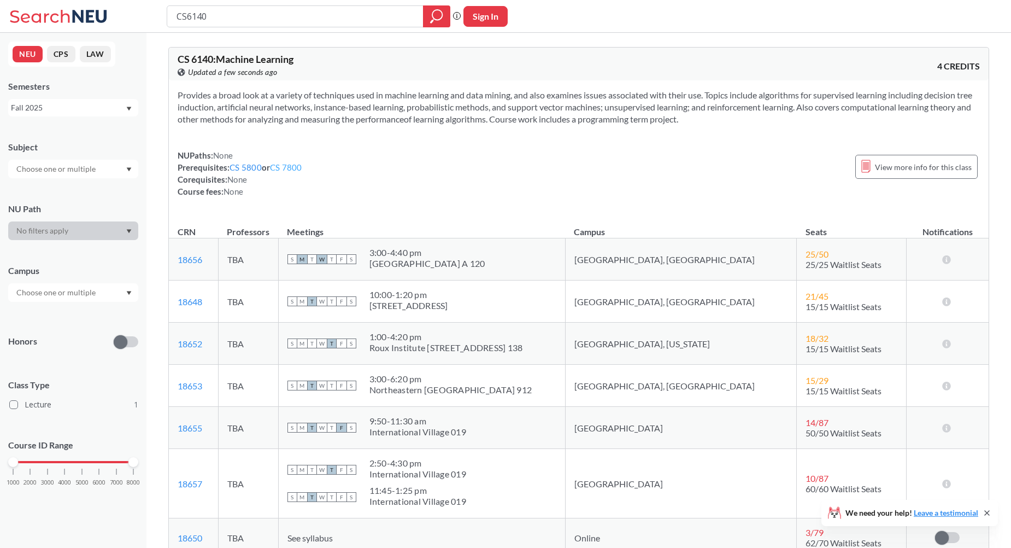
click at [302, 166] on link "CS 7800" at bounding box center [286, 167] width 32 height 10
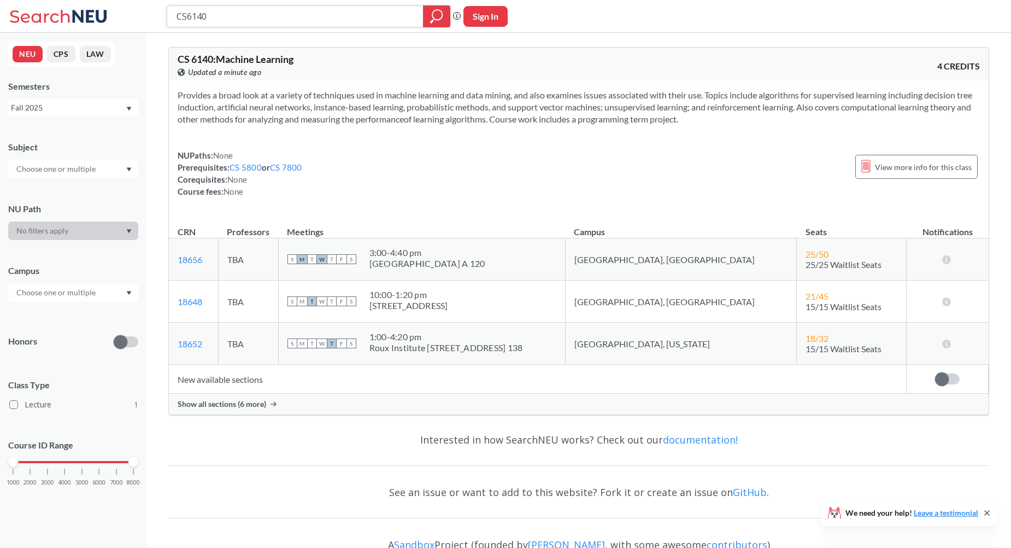
type input "cs6180"
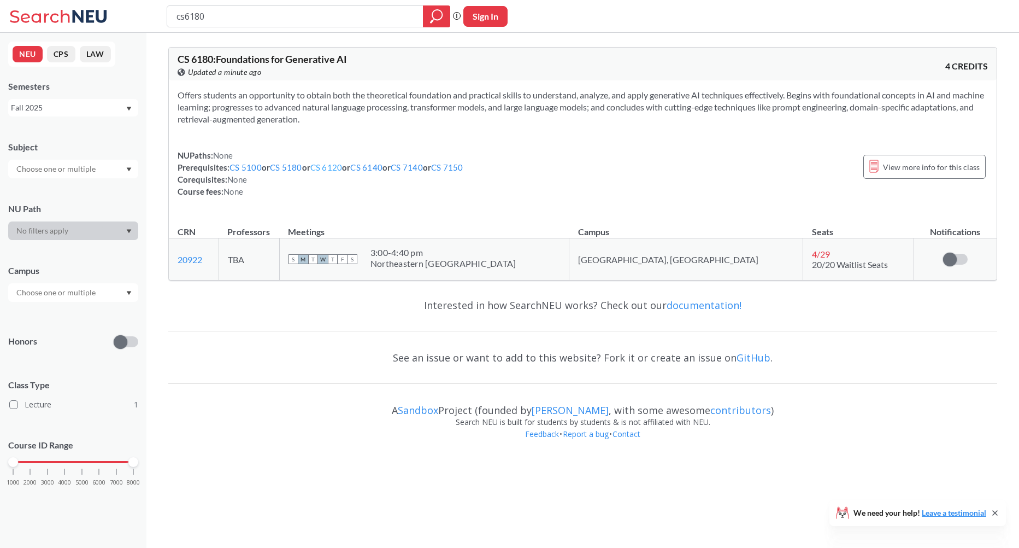
click at [330, 164] on link "CS 6120" at bounding box center [326, 167] width 32 height 10
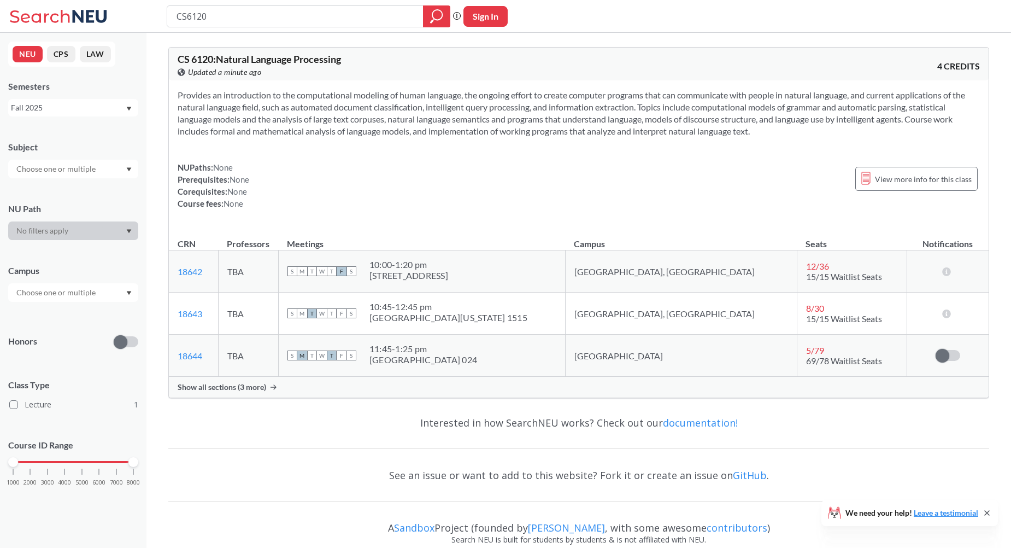
click at [268, 388] on div "Show all sections (3 more)" at bounding box center [579, 387] width 820 height 21
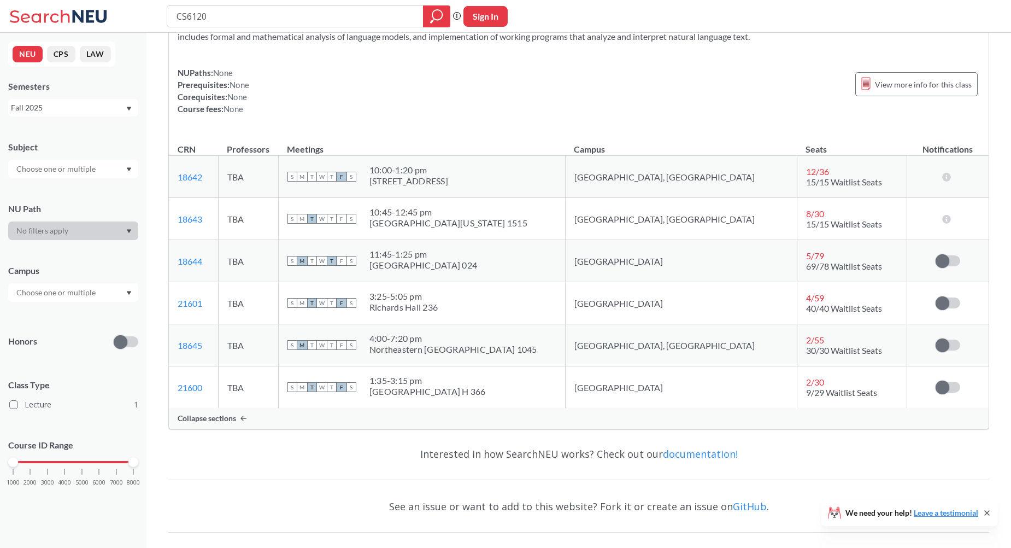
scroll to position [115, 0]
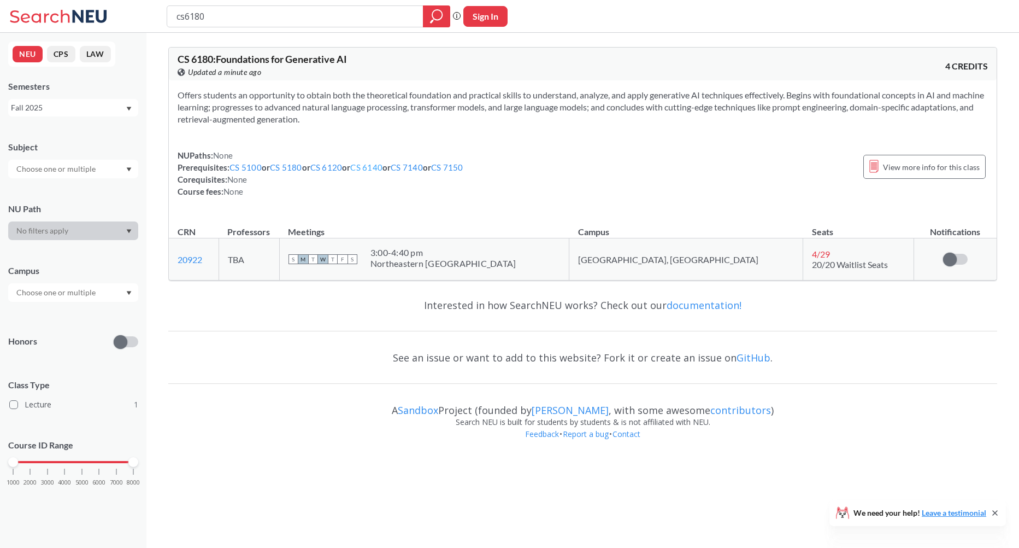
click at [376, 168] on link "CS 6140" at bounding box center [366, 167] width 32 height 10
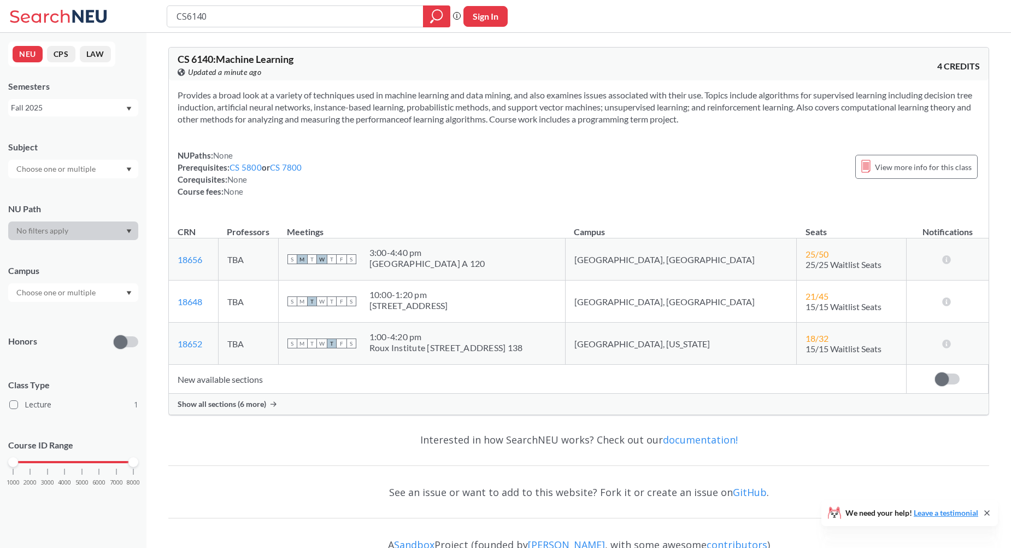
type input "cs6180"
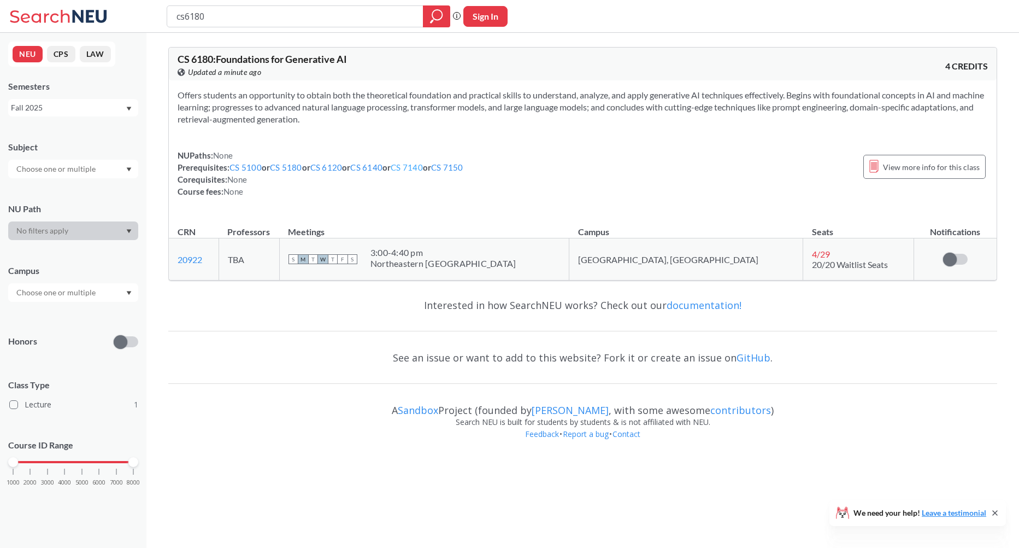
click at [410, 162] on link "CS 7140" at bounding box center [407, 167] width 32 height 10
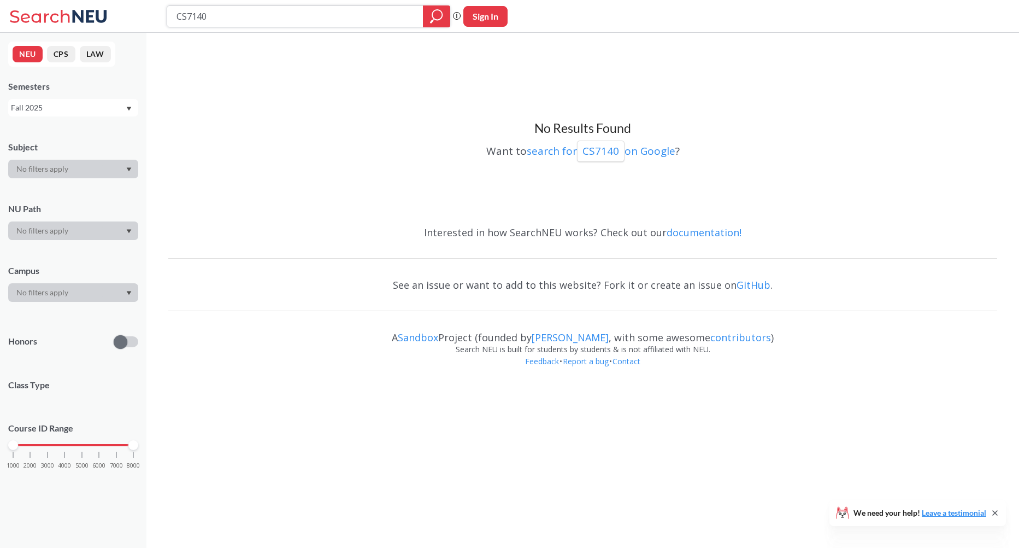
type input "cs6180"
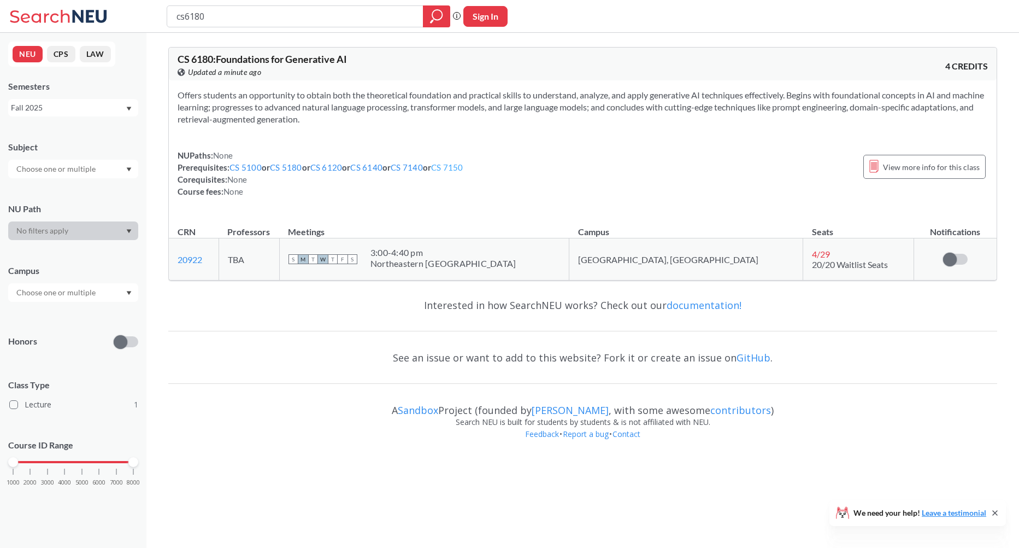
click at [460, 164] on link "CS 7150" at bounding box center [447, 167] width 32 height 10
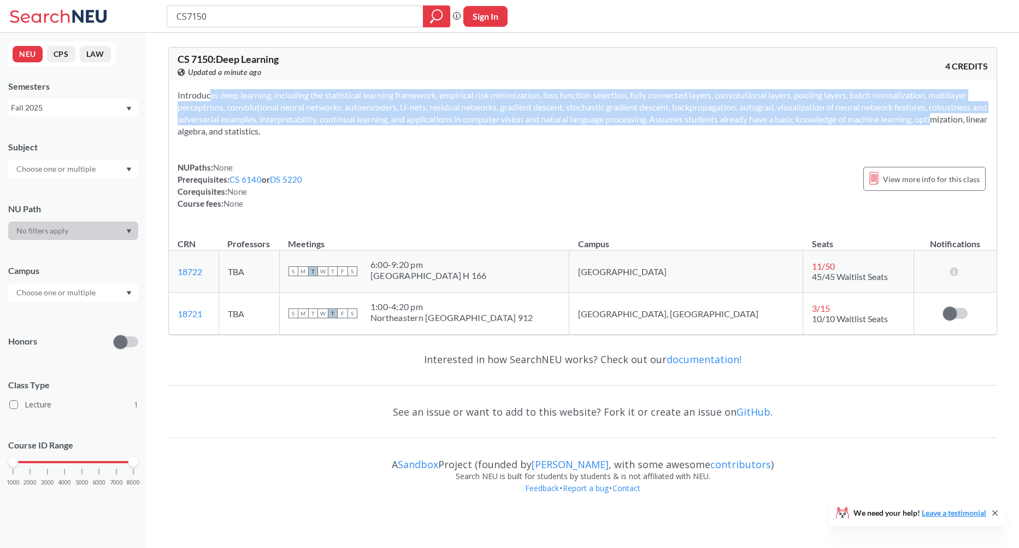
drag, startPoint x: 949, startPoint y: 120, endPoint x: 284, endPoint y: 121, distance: 665.6
click at [190, 97] on section "Introduces deep learning, including the statistical learning framework, empiric…" at bounding box center [583, 113] width 810 height 48
click at [326, 125] on section "Introduces deep learning, including the statistical learning framework, empiric…" at bounding box center [583, 113] width 810 height 48
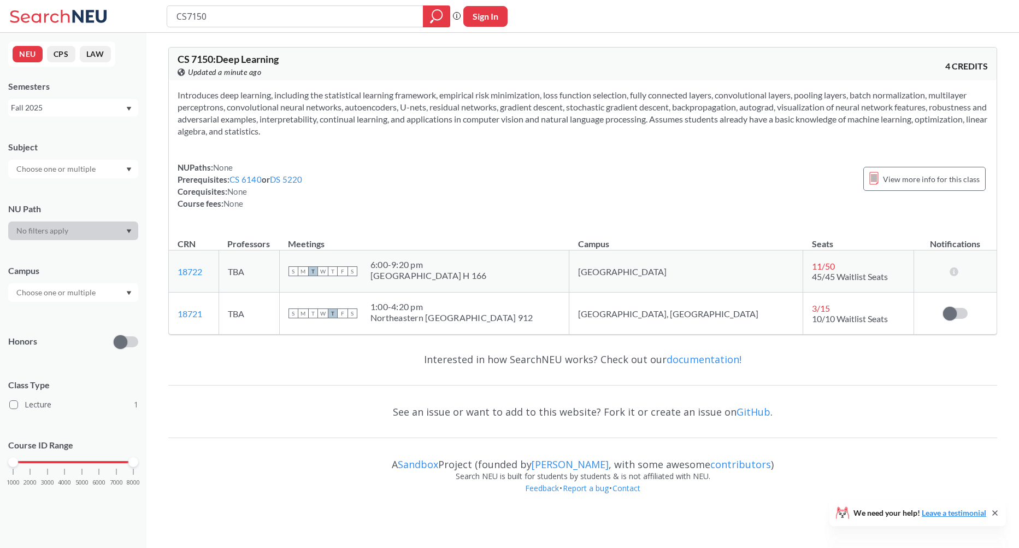
drag, startPoint x: 333, startPoint y: 129, endPoint x: 178, endPoint y: 93, distance: 159.3
click at [178, 93] on section "Introduces deep learning, including the statistical learning framework, empiric…" at bounding box center [583, 113] width 810 height 48
click at [186, 106] on span "button" at bounding box center [186, 106] width 0 height 0
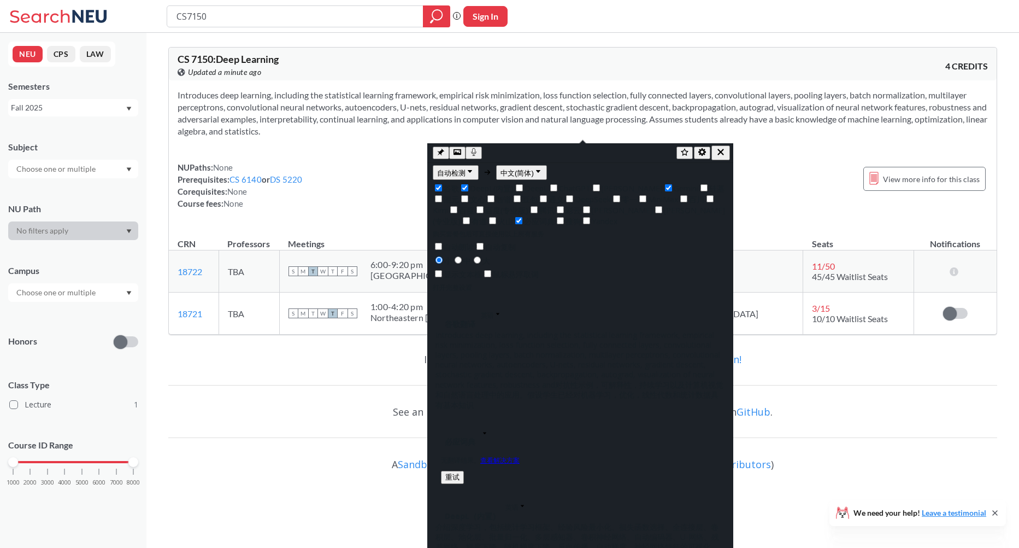
click at [869, 415] on div "See an issue or want to add to this website? Fork it or create an issue on GitH…" at bounding box center [582, 412] width 829 height 32
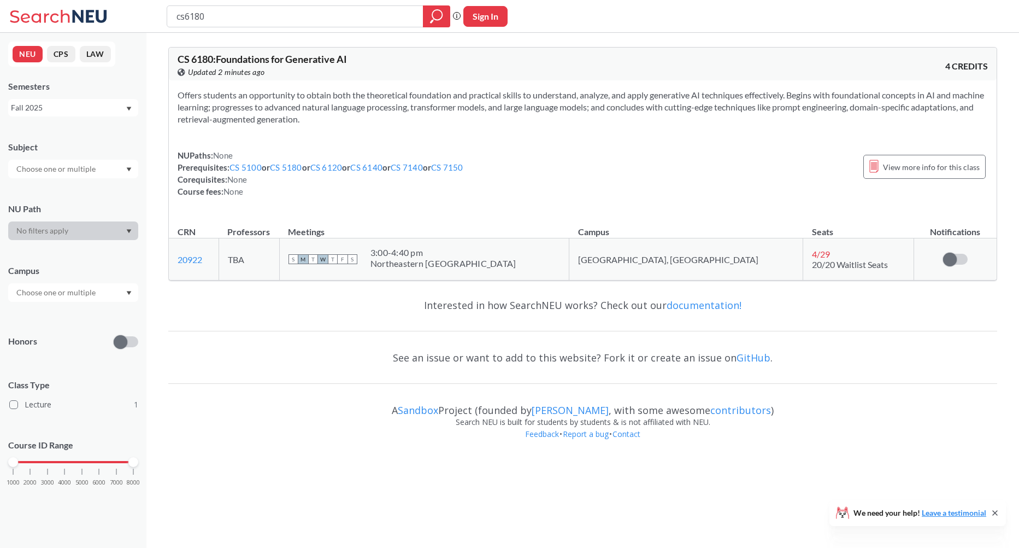
drag, startPoint x: 335, startPoint y: 113, endPoint x: 181, endPoint y: 89, distance: 156.1
click at [180, 86] on div "Offers students an opportunity to obtain both the theoretical foundation and pr…" at bounding box center [583, 147] width 828 height 134
click at [189, 100] on span "button" at bounding box center [189, 100] width 0 height 0
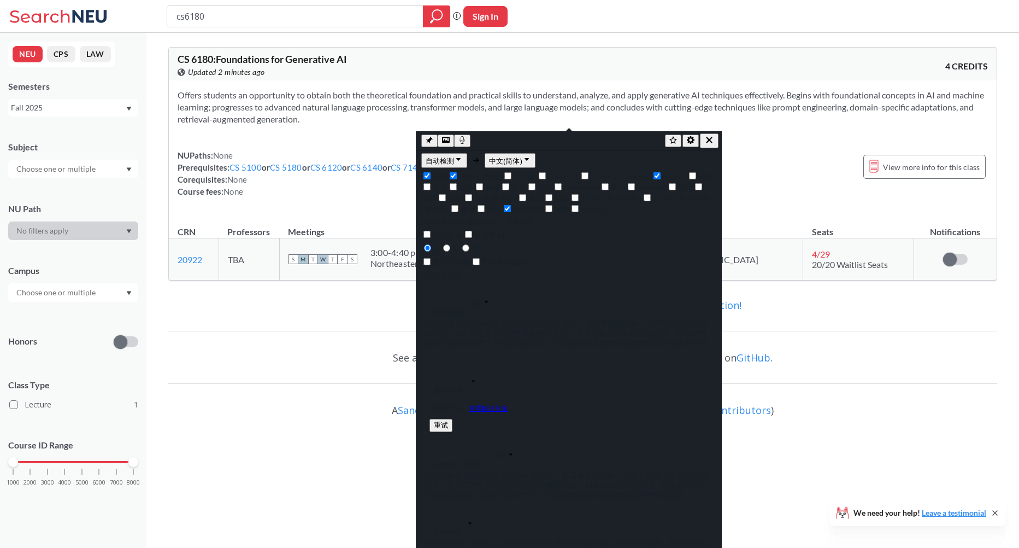
click at [336, 307] on div "Interested in how SearchNEU works? Check out our documentation!" at bounding box center [582, 305] width 829 height 32
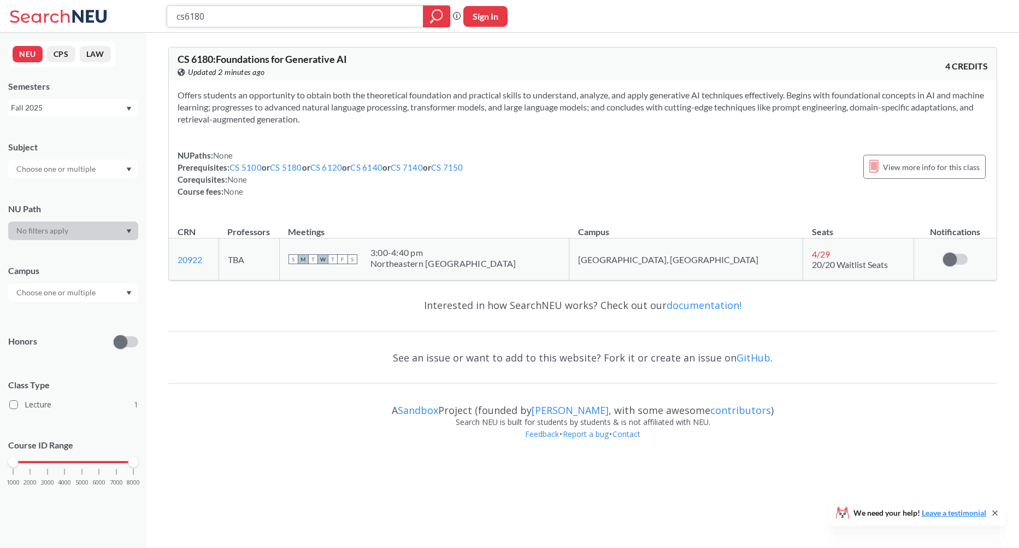
click at [187, 13] on input "cs6180" at bounding box center [295, 16] width 240 height 19
type input "cs5180"
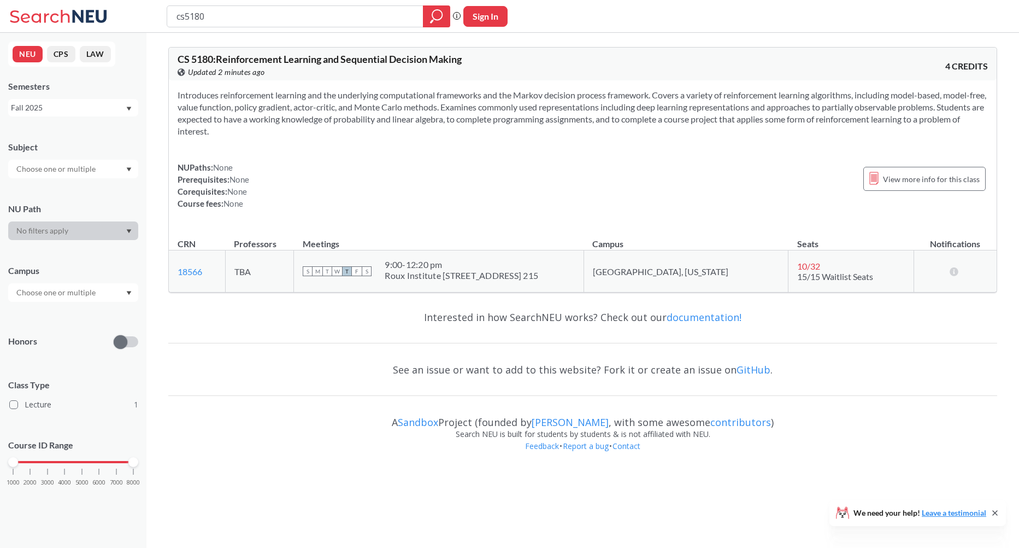
drag, startPoint x: 183, startPoint y: 120, endPoint x: 163, endPoint y: 95, distance: 31.5
click at [163, 95] on div "CS 5180 : Reinforcement Learning and Sequential Decision Making View this cours…" at bounding box center [582, 251] width 873 height 436
click at [172, 108] on span "button" at bounding box center [172, 108] width 0 height 0
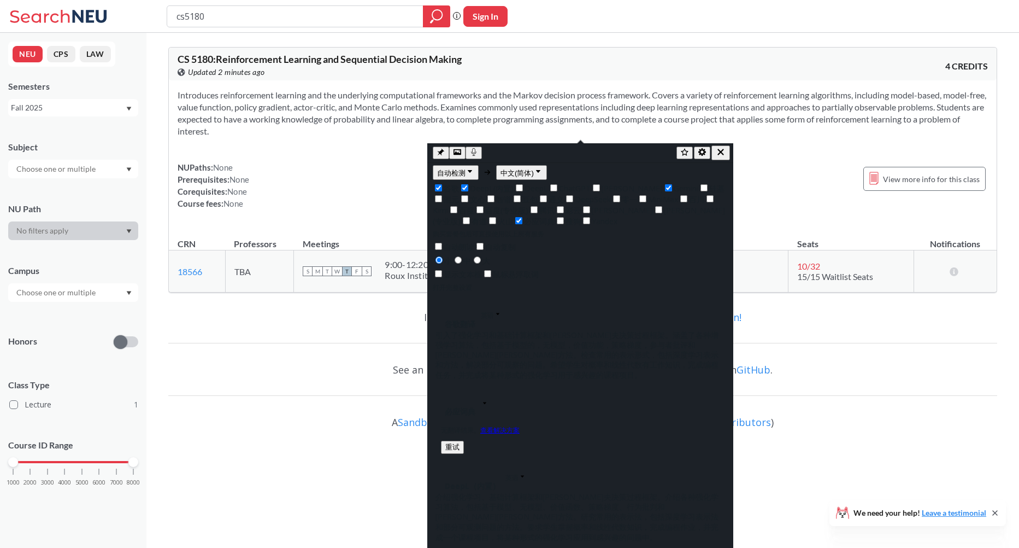
click at [889, 416] on div "A Sandbox Project (founded by [PERSON_NAME] , with some awesome contributors )" at bounding box center [582, 417] width 829 height 22
